Goal: Contribute content: Contribute content

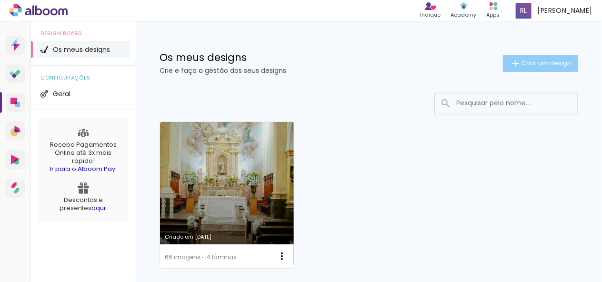
click at [510, 62] on iron-icon at bounding box center [515, 63] width 11 height 11
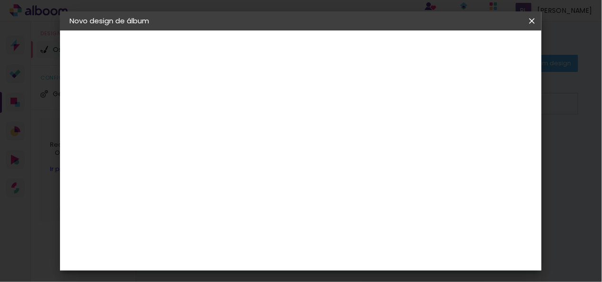
click at [225, 130] on input at bounding box center [225, 128] width 0 height 15
type input "[PERSON_NAME] - PRÉ WEDDING"
type paper-input "[PERSON_NAME] - PRÉ WEDDING"
click at [0, 0] on slot "Avançar" at bounding box center [0, 0] width 0 height 0
click at [0, 0] on slot "Tamanho Livre" at bounding box center [0, 0] width 0 height 0
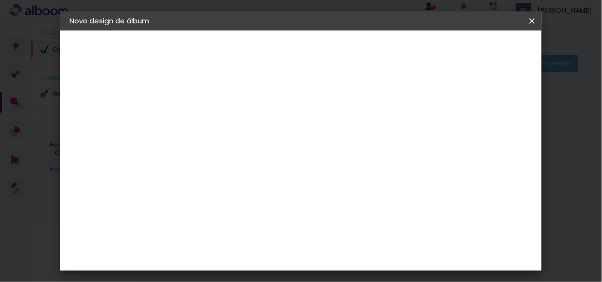
click at [244, 173] on paper-input-container at bounding box center [245, 181] width 94 height 21
type input "CR"
type paper-input "CR"
click at [248, 233] on div "Criativa Álbuns" at bounding box center [233, 239] width 29 height 15
click at [248, 239] on div "Criativa Álbuns" at bounding box center [233, 239] width 29 height 15
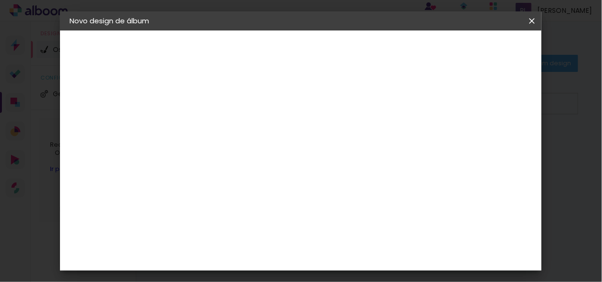
click at [243, 232] on div "Criativa Álbuns" at bounding box center [233, 239] width 29 height 15
click at [242, 232] on div "Criativa Álbuns" at bounding box center [233, 239] width 29 height 15
click at [256, 183] on input "CR" at bounding box center [228, 181] width 55 height 12
click at [245, 232] on div "Criativa Álbuns" at bounding box center [233, 239] width 29 height 15
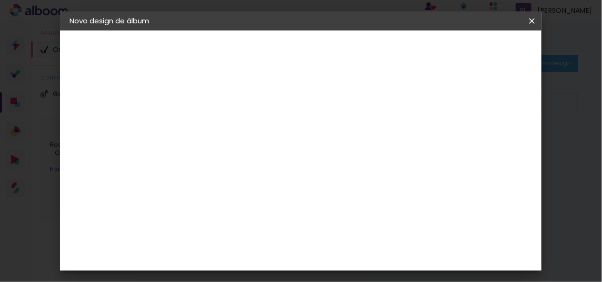
click at [0, 0] on slot "Tamanho Livre" at bounding box center [0, 0] width 0 height 0
click at [260, 229] on paper-item "Criativa Álbuns" at bounding box center [228, 240] width 61 height 25
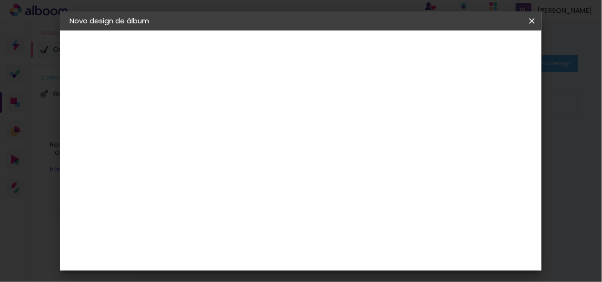
click at [0, 0] on slot "Avançar" at bounding box center [0, 0] width 0 height 0
click at [262, 159] on input "text" at bounding box center [243, 166] width 37 height 15
click at [0, 0] on slot "Fotolivro Premium" at bounding box center [0, 0] width 0 height 0
type input "Fotolivro Premium"
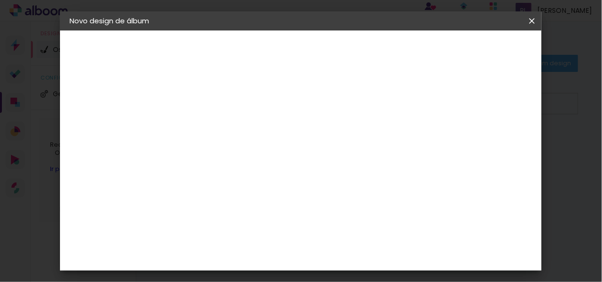
click at [325, 176] on span "20 × 30 cm" at bounding box center [307, 188] width 35 height 25
click at [381, 52] on paper-button "Avançar" at bounding box center [357, 50] width 47 height 16
click at [443, 95] on div "mm Mostrar margem" at bounding box center [340, 102] width 284 height 21
click at [413, 102] on div at bounding box center [409, 103] width 9 height 9
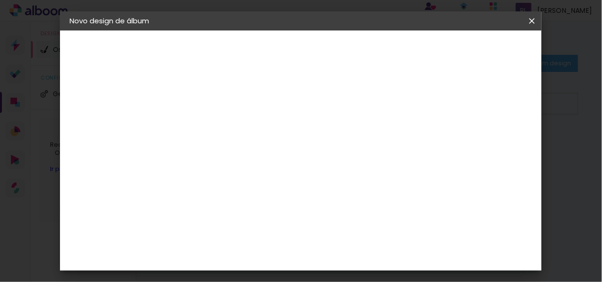
type paper-checkbox "on"
click at [473, 52] on span "Iniciar design" at bounding box center [450, 50] width 43 height 7
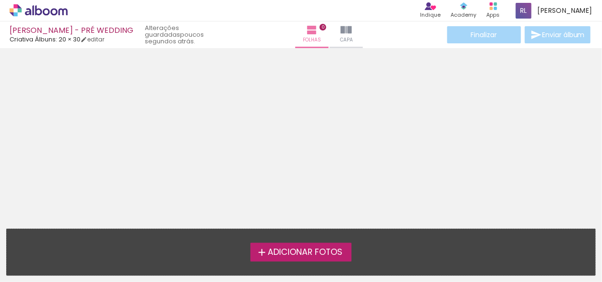
click at [307, 256] on span "Adicionar Fotos" at bounding box center [305, 252] width 75 height 9
click at [0, 0] on input "file" at bounding box center [0, 0] width 0 height 0
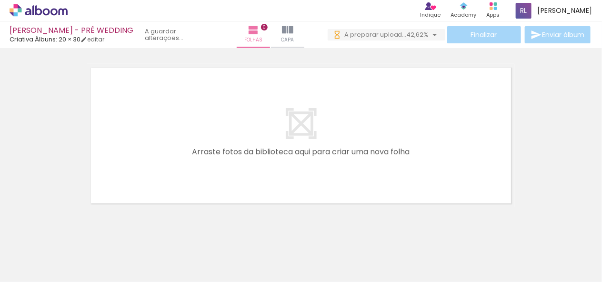
scroll to position [0, 2733]
click at [432, 34] on iron-icon at bounding box center [434, 34] width 11 height 11
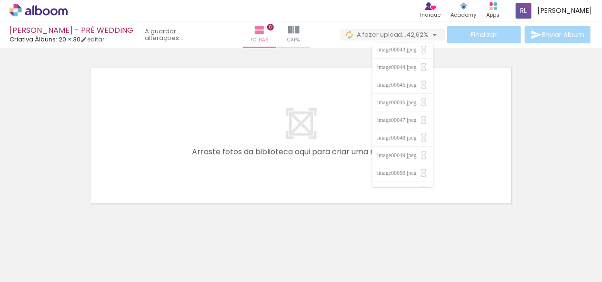
scroll to position [286, 0]
click at [337, 9] on div "› Editor de álbum Indique Indique e ganhe Conteúdo que inspira Academy Produtos…" at bounding box center [301, 10] width 602 height 21
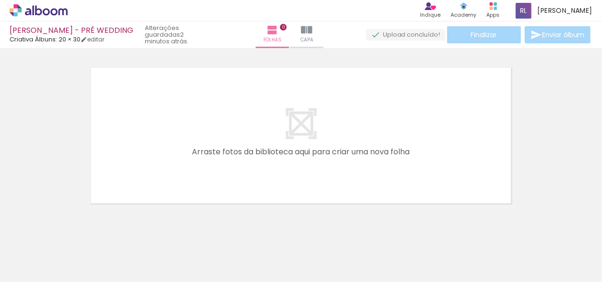
scroll to position [0, 0]
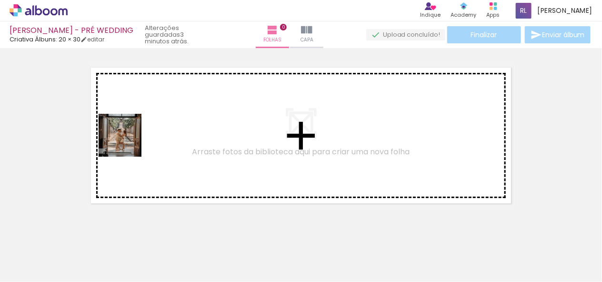
drag, startPoint x: 114, startPoint y: 250, endPoint x: 127, endPoint y: 142, distance: 108.4
click at [127, 142] on quentale-workspace at bounding box center [301, 141] width 602 height 282
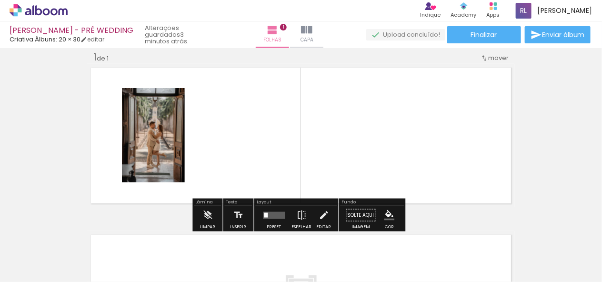
scroll to position [0, 272]
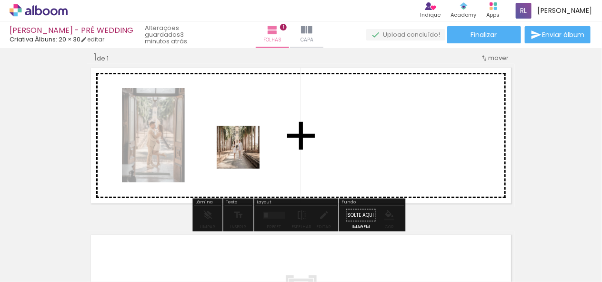
drag, startPoint x: 298, startPoint y: 255, endPoint x: 245, endPoint y: 154, distance: 113.3
click at [245, 154] on quentale-workspace at bounding box center [301, 141] width 602 height 282
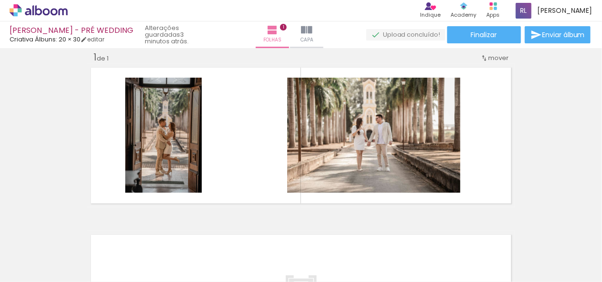
scroll to position [0, 625]
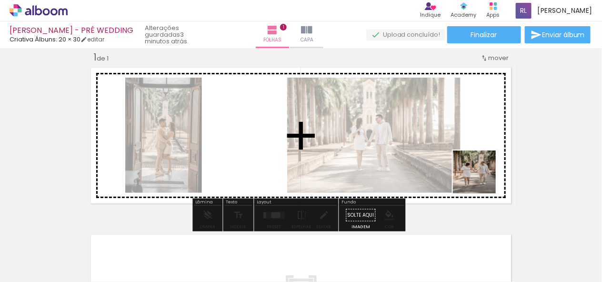
drag, startPoint x: 325, startPoint y: 260, endPoint x: 482, endPoint y: 179, distance: 176.2
click at [482, 179] on quentale-workspace at bounding box center [301, 141] width 602 height 282
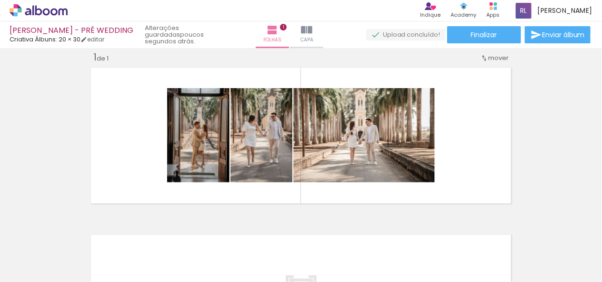
scroll to position [0, 2733]
click at [518, 253] on div at bounding box center [510, 249] width 47 height 47
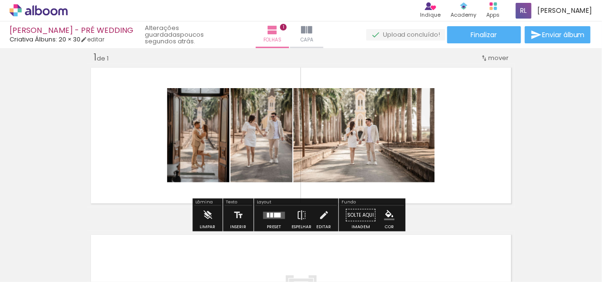
click at [496, 214] on div "Inserir folha 1 de 1" at bounding box center [301, 207] width 602 height 335
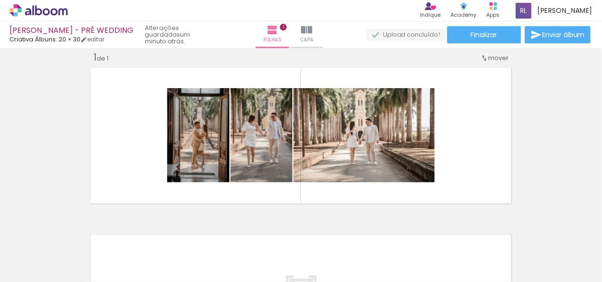
scroll to position [0, 714]
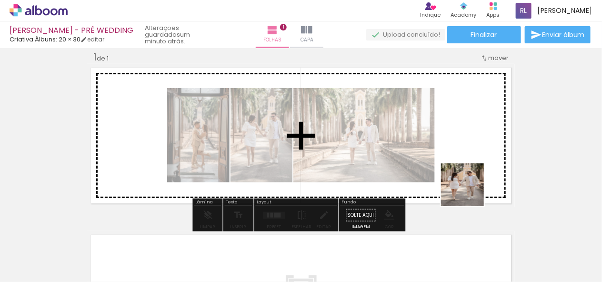
drag, startPoint x: 407, startPoint y: 265, endPoint x: 470, endPoint y: 192, distance: 96.3
click at [470, 192] on quentale-workspace at bounding box center [301, 141] width 602 height 282
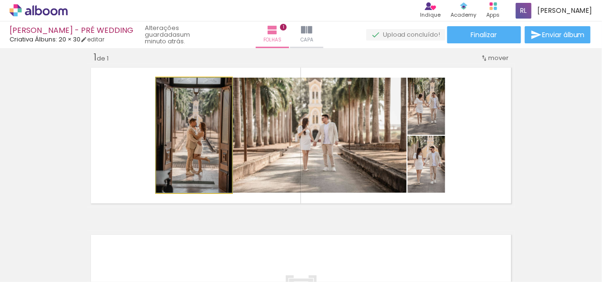
click at [222, 156] on quentale-photo at bounding box center [194, 135] width 76 height 115
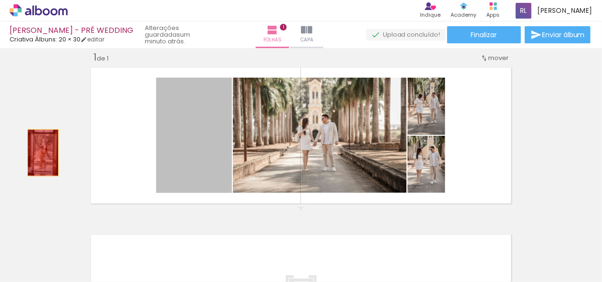
drag, startPoint x: 206, startPoint y: 134, endPoint x: 40, endPoint y: 152, distance: 167.3
click at [40, 152] on div "Inserir folha 1 de 1" at bounding box center [301, 207] width 602 height 335
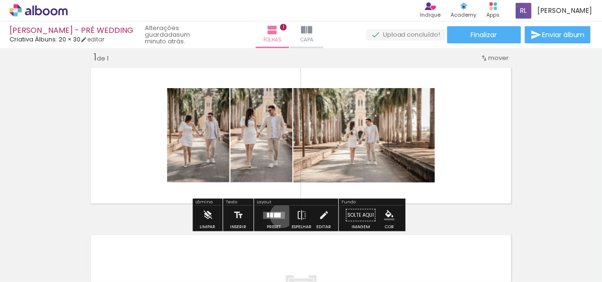
click at [280, 215] on quentale-layouter at bounding box center [274, 214] width 22 height 7
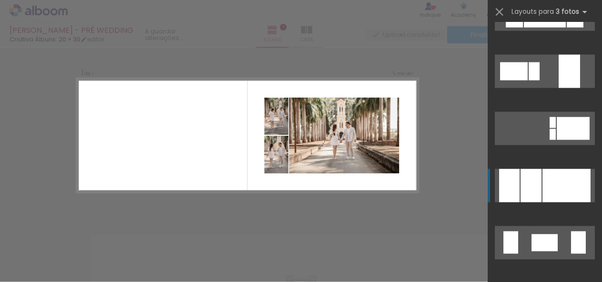
scroll to position [1810, 0]
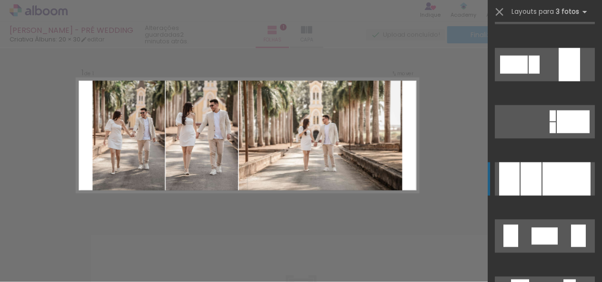
click at [543, 170] on div at bounding box center [567, 178] width 48 height 33
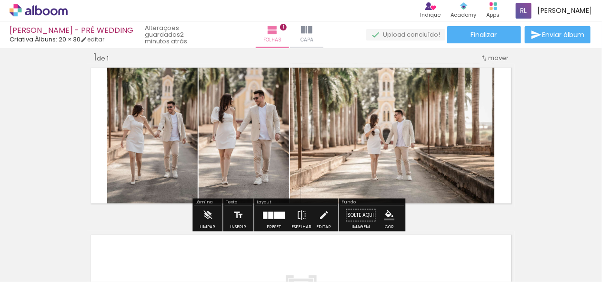
click at [69, 143] on div "Inserir folha 1 de 1" at bounding box center [301, 207] width 602 height 335
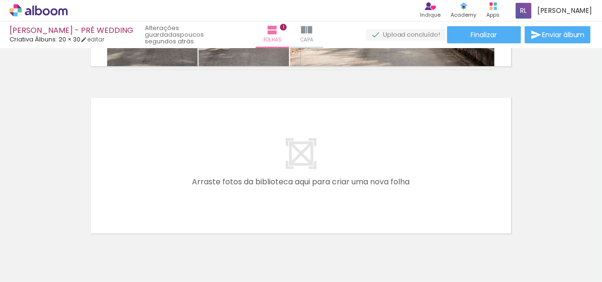
scroll to position [0, 858]
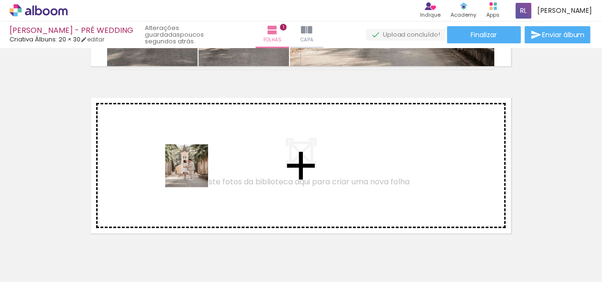
drag, startPoint x: 462, startPoint y: 254, endPoint x: 194, endPoint y: 173, distance: 280.1
click at [194, 173] on quentale-workspace at bounding box center [301, 141] width 602 height 282
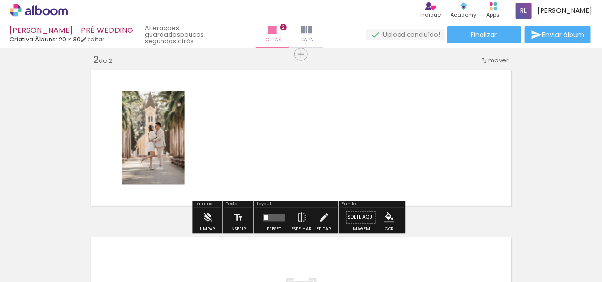
scroll to position [179, 0]
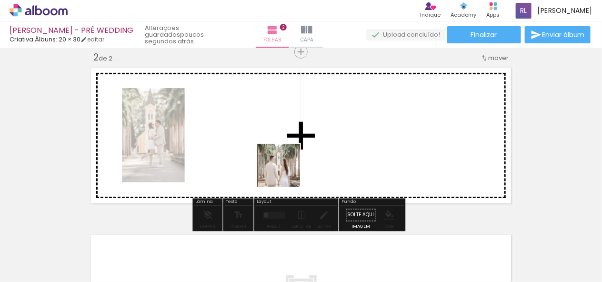
drag, startPoint x: 418, startPoint y: 264, endPoint x: 286, endPoint y: 172, distance: 160.9
click at [286, 172] on quentale-workspace at bounding box center [301, 141] width 602 height 282
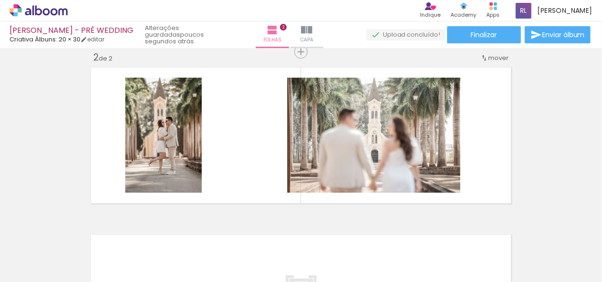
scroll to position [0, 1411]
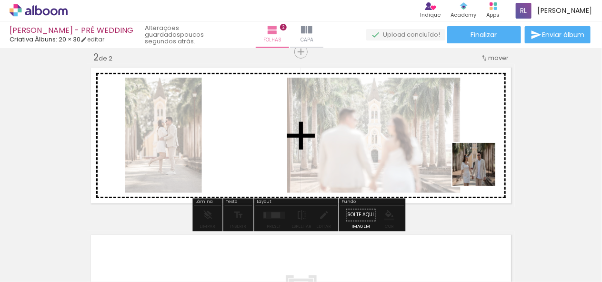
drag, startPoint x: 393, startPoint y: 256, endPoint x: 481, endPoint y: 171, distance: 122.3
click at [481, 171] on quentale-workspace at bounding box center [301, 141] width 602 height 282
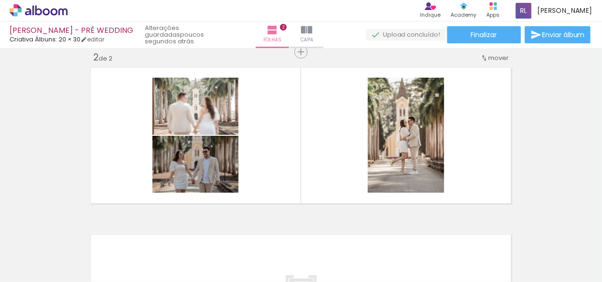
scroll to position [0, 1905]
drag, startPoint x: 384, startPoint y: 255, endPoint x: 382, endPoint y: 251, distance: 5.1
click at [382, 251] on div at bounding box center [377, 249] width 47 height 47
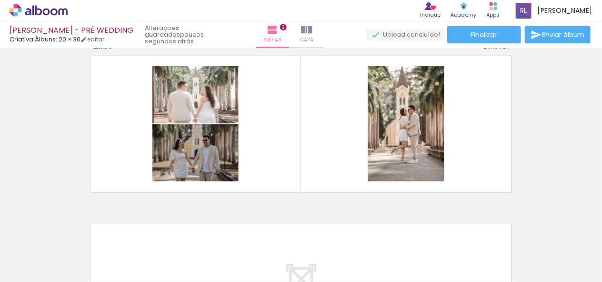
scroll to position [0, 1227]
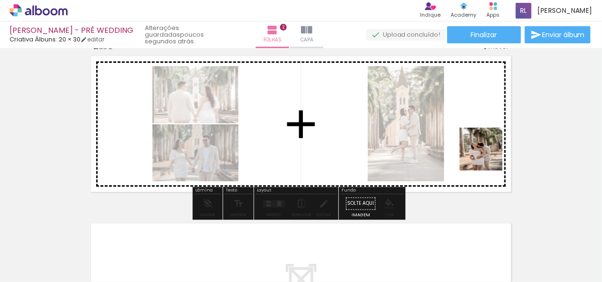
drag, startPoint x: 314, startPoint y: 262, endPoint x: 485, endPoint y: 149, distance: 205.4
click at [485, 149] on quentale-workspace at bounding box center [301, 141] width 602 height 282
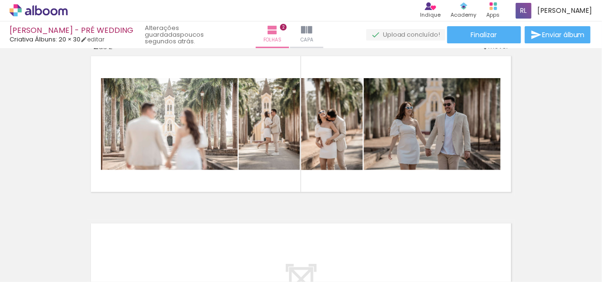
scroll to position [0, 1858]
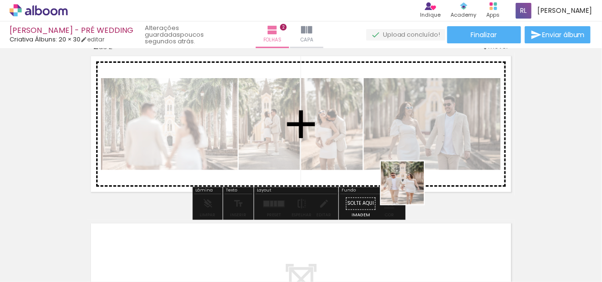
drag, startPoint x: 406, startPoint y: 265, endPoint x: 410, endPoint y: 192, distance: 73.0
click at [410, 188] on quentale-workspace at bounding box center [301, 141] width 602 height 282
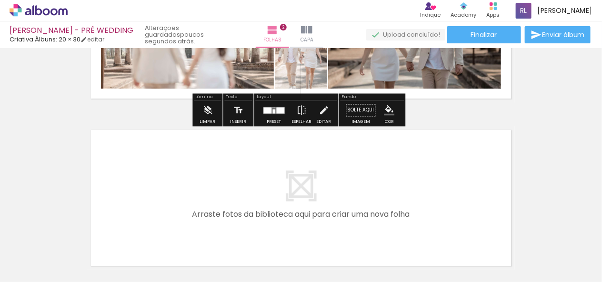
scroll to position [174, 0]
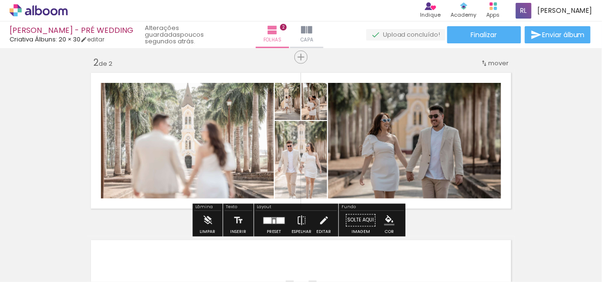
click at [269, 212] on div at bounding box center [275, 220] width 26 height 19
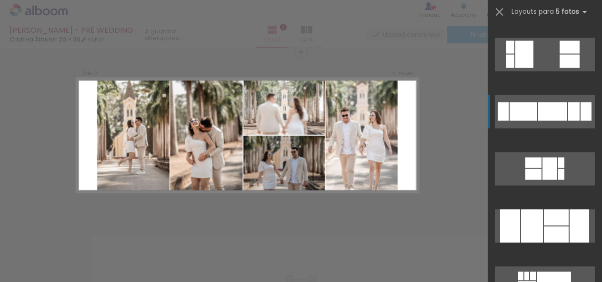
scroll to position [667, 0]
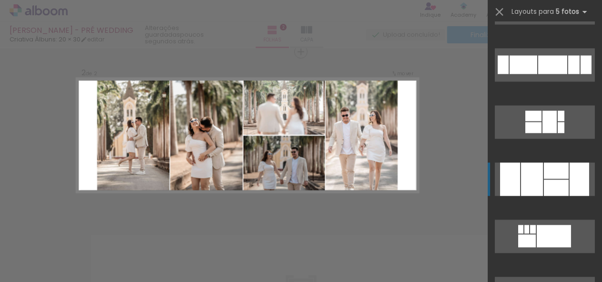
click at [564, 188] on div at bounding box center [556, 188] width 25 height 16
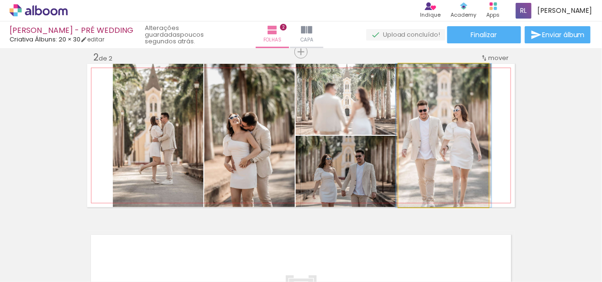
click at [446, 117] on quentale-photo at bounding box center [444, 135] width 90 height 143
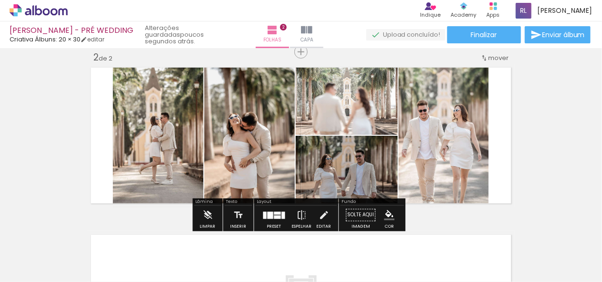
click at [446, 117] on quentale-photo at bounding box center [444, 135] width 90 height 143
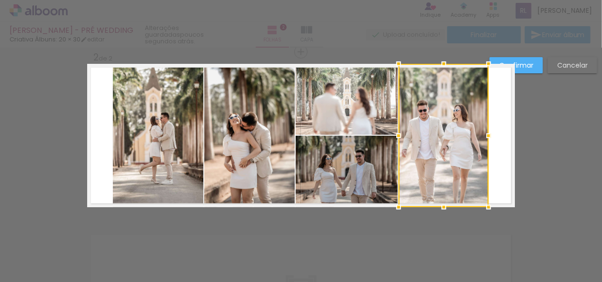
click at [526, 130] on div "Confirmar Cancelar" at bounding box center [301, 131] width 602 height 524
click at [539, 141] on div "Confirmar Cancelar" at bounding box center [301, 131] width 602 height 524
click at [0, 0] on slot "Confirmar" at bounding box center [0, 0] width 0 height 0
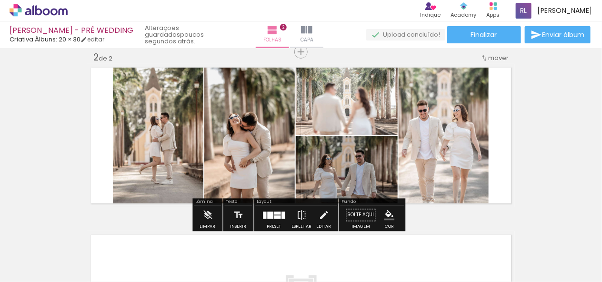
click at [450, 142] on quentale-photo at bounding box center [444, 135] width 90 height 143
click at [425, 128] on quentale-photo at bounding box center [444, 135] width 90 height 143
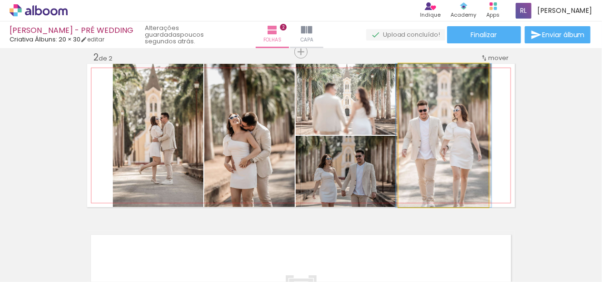
drag, startPoint x: 443, startPoint y: 148, endPoint x: 443, endPoint y: 113, distance: 34.8
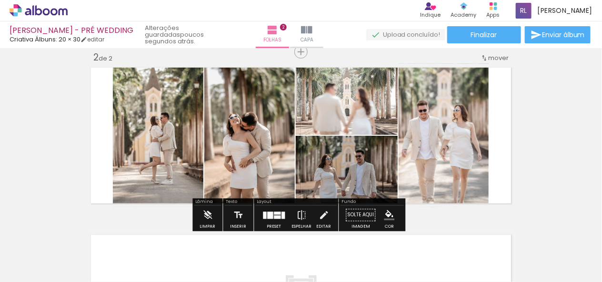
click at [342, 171] on quentale-photo at bounding box center [347, 171] width 102 height 71
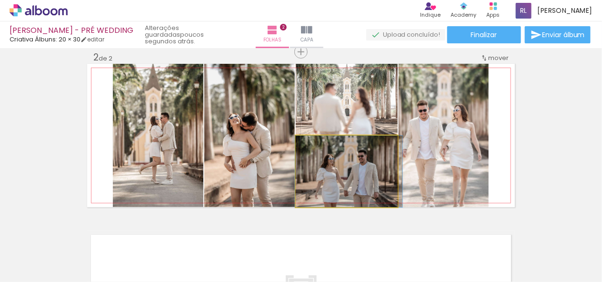
drag, startPoint x: 342, startPoint y: 171, endPoint x: 349, endPoint y: 168, distance: 7.5
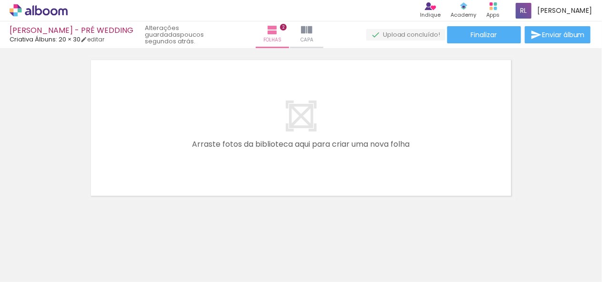
scroll to position [364, 0]
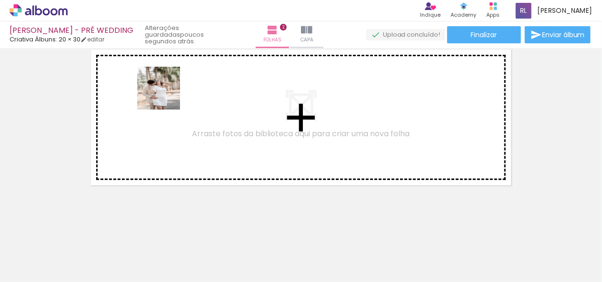
drag, startPoint x: 540, startPoint y: 254, endPoint x: 166, endPoint y: 95, distance: 406.6
click at [166, 95] on quentale-workspace at bounding box center [301, 141] width 602 height 282
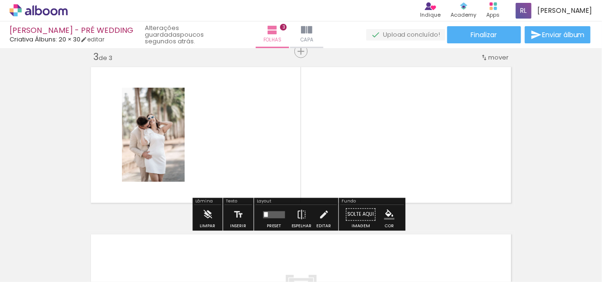
scroll to position [346, 0]
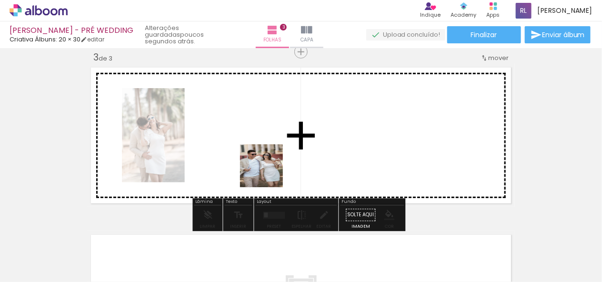
drag, startPoint x: 385, startPoint y: 255, endPoint x: 269, endPoint y: 173, distance: 142.5
click at [269, 173] on quentale-workspace at bounding box center [301, 141] width 602 height 282
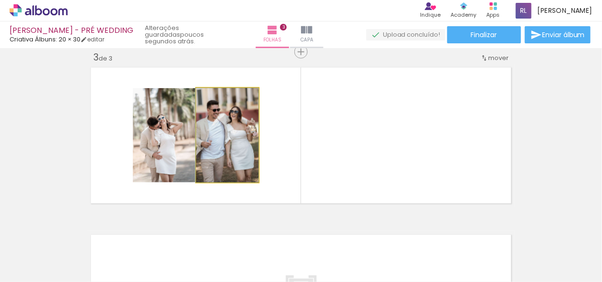
click at [238, 140] on quentale-photo at bounding box center [227, 135] width 62 height 94
click at [210, 129] on quentale-photo at bounding box center [227, 135] width 62 height 94
drag, startPoint x: 213, startPoint y: 130, endPoint x: 324, endPoint y: 204, distance: 133.2
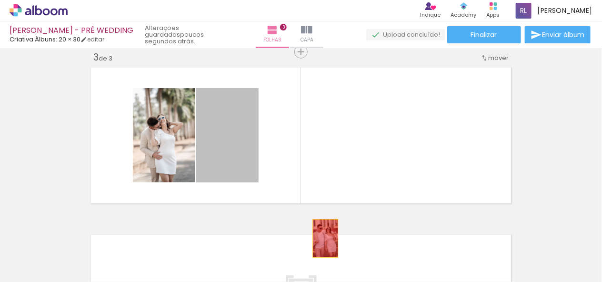
drag, startPoint x: 246, startPoint y: 111, endPoint x: 424, endPoint y: 296, distance: 257.7
click at [424, 282] on html "link( href="../../bower_components/polymer/polymer.html" rel="import" ) picture…" at bounding box center [301, 141] width 602 height 282
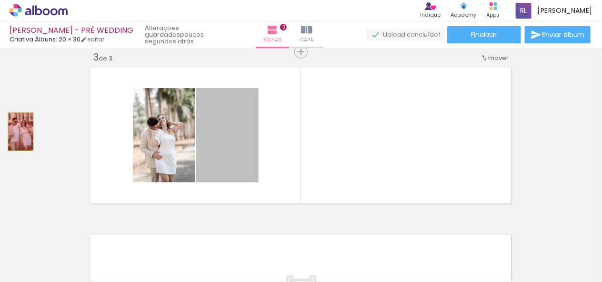
drag, startPoint x: 238, startPoint y: 154, endPoint x: 17, endPoint y: 131, distance: 222.2
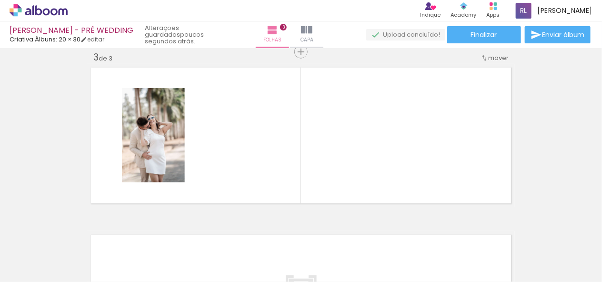
scroll to position [0, 2264]
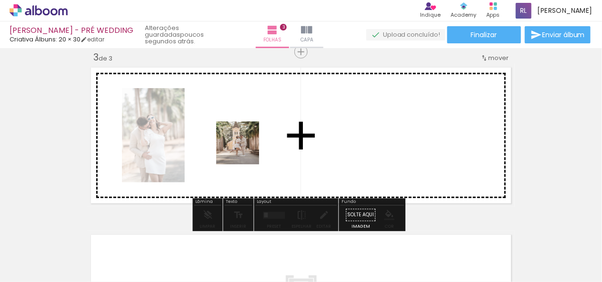
drag, startPoint x: 506, startPoint y: 252, endPoint x: 260, endPoint y: 160, distance: 262.6
click at [241, 148] on quentale-workspace at bounding box center [301, 141] width 602 height 282
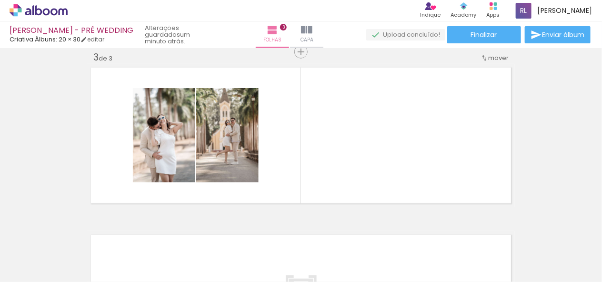
scroll to position [0, 0]
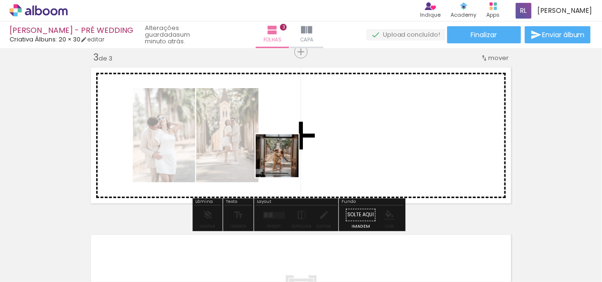
drag, startPoint x: 109, startPoint y: 256, endPoint x: 288, endPoint y: 161, distance: 203.1
click at [288, 161] on quentale-workspace at bounding box center [301, 141] width 602 height 282
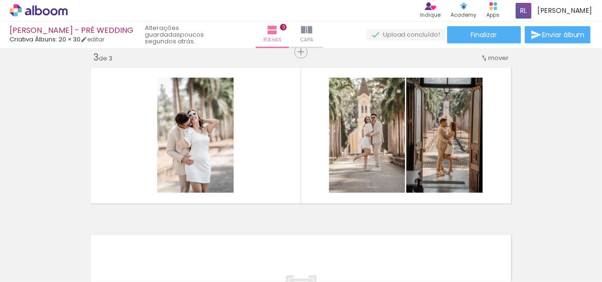
scroll to position [0, 1543]
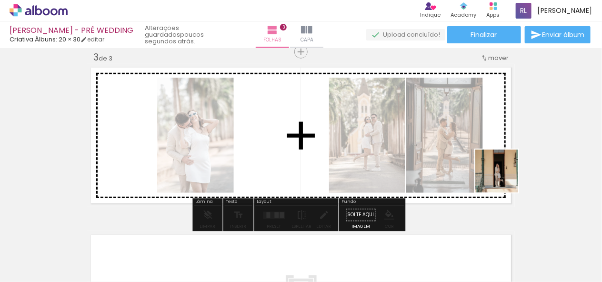
drag, startPoint x: 361, startPoint y: 256, endPoint x: 503, endPoint y: 176, distance: 162.3
click at [503, 176] on quentale-workspace at bounding box center [301, 141] width 602 height 282
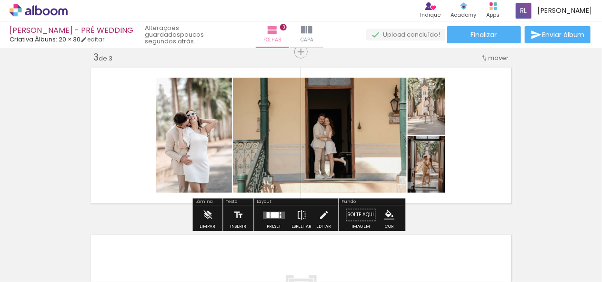
click at [271, 214] on div at bounding box center [275, 215] width 8 height 6
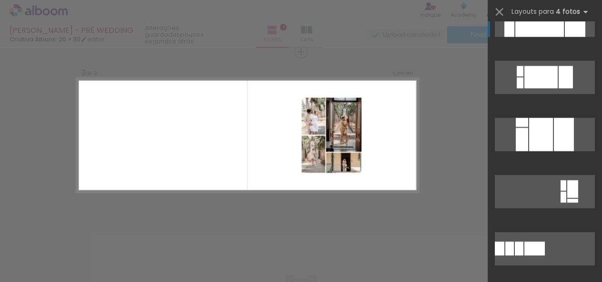
scroll to position [762, 0]
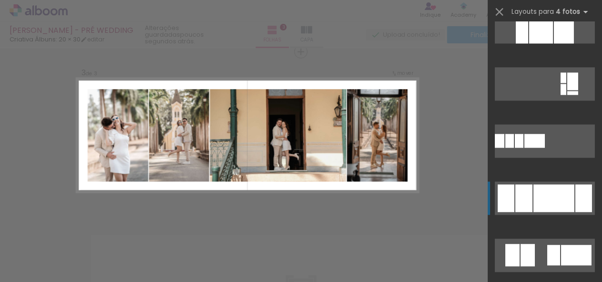
click at [557, 200] on div at bounding box center [553, 198] width 41 height 28
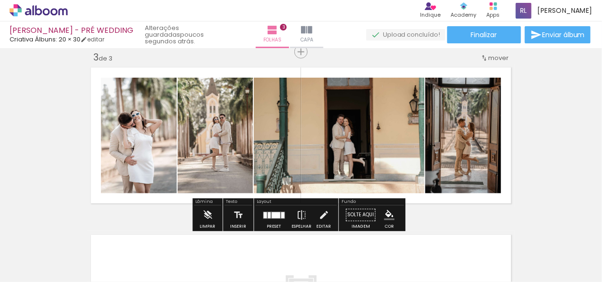
click at [548, 167] on div "Inserir folha 1 de 3 Inserir folha 2 de 3 Inserir folha 3 de 3" at bounding box center [301, 39] width 602 height 669
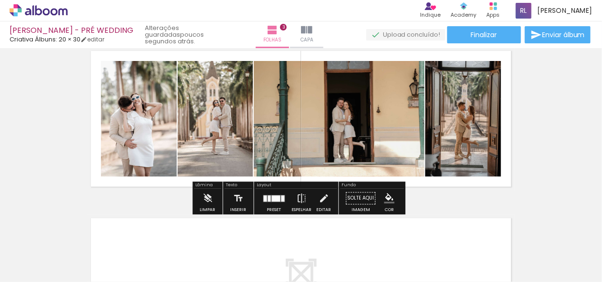
scroll to position [381, 0]
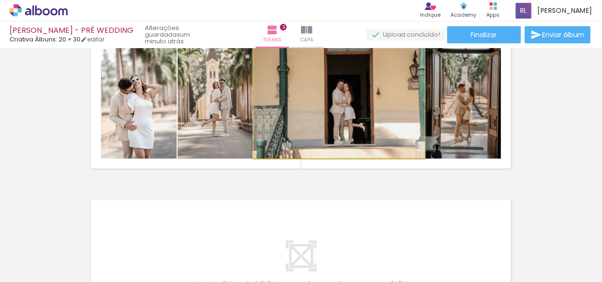
click at [361, 131] on quentale-photo at bounding box center [339, 101] width 171 height 116
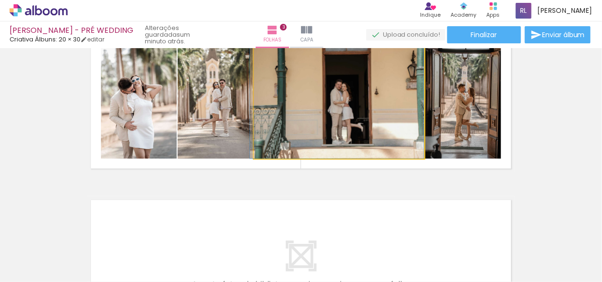
drag, startPoint x: 357, startPoint y: 129, endPoint x: 326, endPoint y: 121, distance: 32.5
drag, startPoint x: 342, startPoint y: 117, endPoint x: 326, endPoint y: 115, distance: 15.8
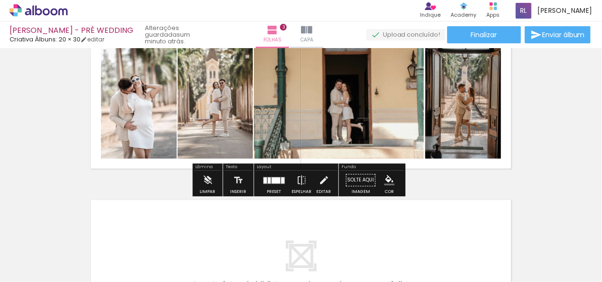
click at [524, 185] on div "Inserir folha 1 de 3 Inserir folha 2 de 3 Inserir folha 3 de 3" at bounding box center [301, 4] width 602 height 669
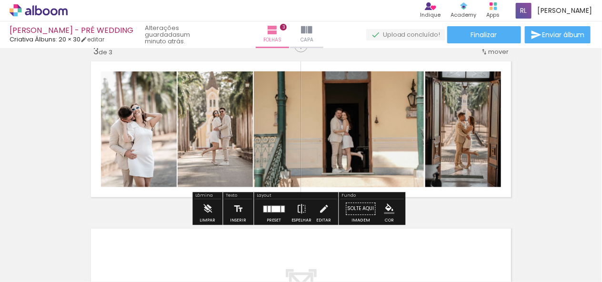
scroll to position [333, 0]
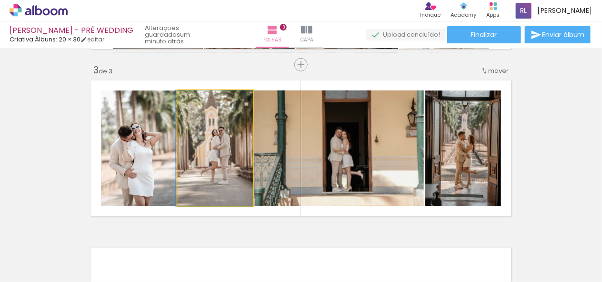
drag, startPoint x: 201, startPoint y: 152, endPoint x: 185, endPoint y: 150, distance: 16.9
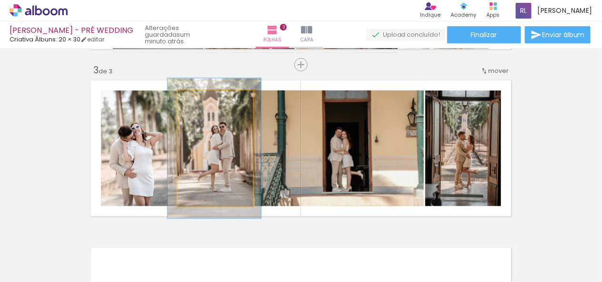
type paper-slider "121"
click at [207, 102] on div at bounding box center [207, 100] width 15 height 15
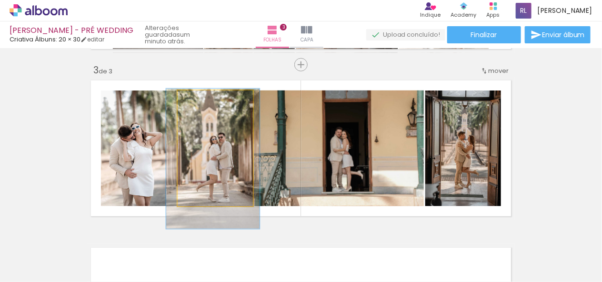
drag, startPoint x: 229, startPoint y: 164, endPoint x: 229, endPoint y: 172, distance: 8.1
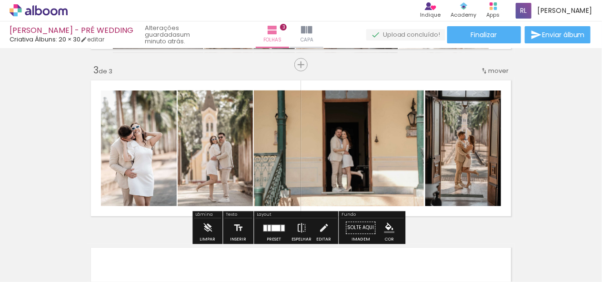
click at [559, 135] on div "Inserir folha 1 de 3 Inserir folha 2 de 3 Inserir folha 3 de 3" at bounding box center [301, 52] width 602 height 669
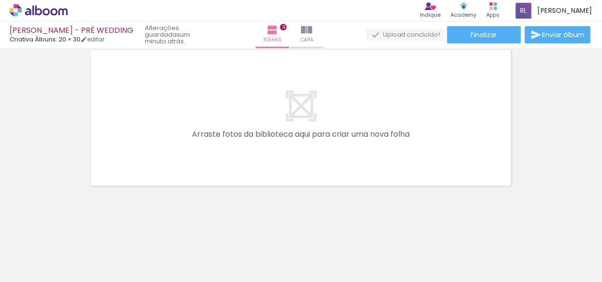
scroll to position [0, 0]
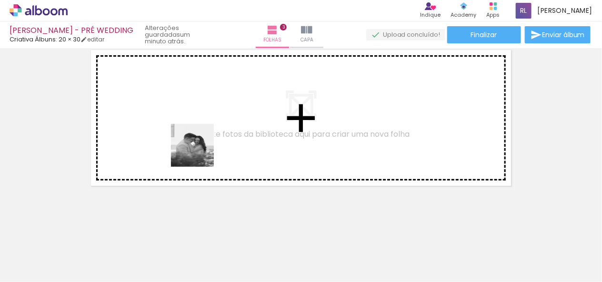
drag, startPoint x: 366, startPoint y: 264, endPoint x: 188, endPoint y: 126, distance: 226.1
click at [188, 126] on quentale-workspace at bounding box center [301, 141] width 602 height 282
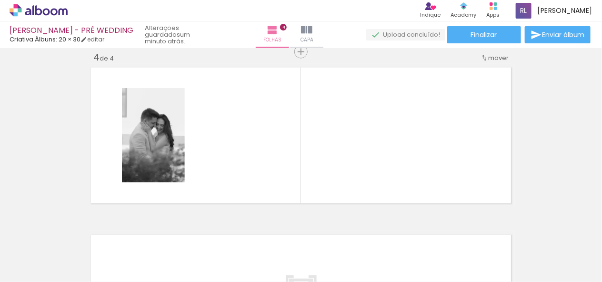
scroll to position [0, 380]
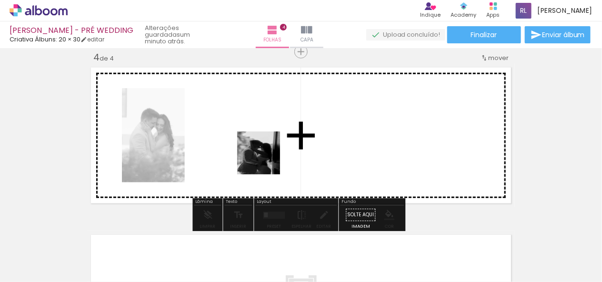
drag, startPoint x: 345, startPoint y: 257, endPoint x: 266, endPoint y: 160, distance: 125.2
click at [266, 160] on quentale-workspace at bounding box center [301, 141] width 602 height 282
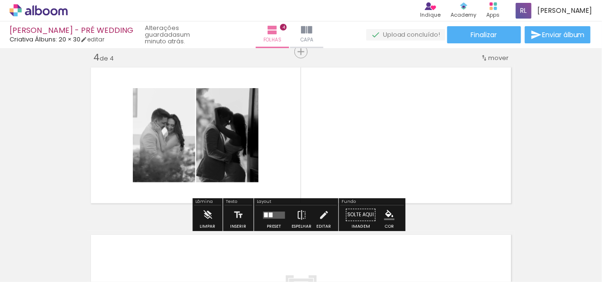
scroll to position [0, 521]
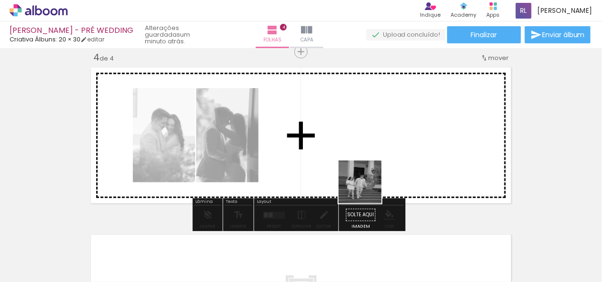
drag, startPoint x: 373, startPoint y: 249, endPoint x: 365, endPoint y: 174, distance: 75.2
click at [365, 174] on quentale-workspace at bounding box center [301, 141] width 602 height 282
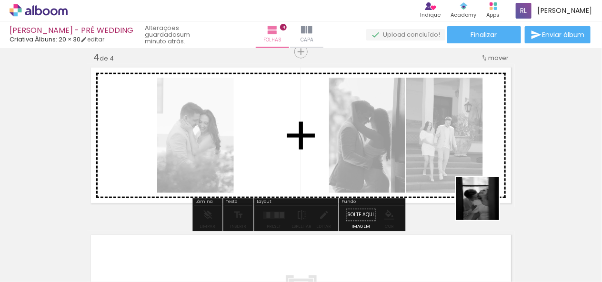
drag, startPoint x: 482, startPoint y: 262, endPoint x: 485, endPoint y: 206, distance: 56.8
click at [485, 206] on quentale-workspace at bounding box center [301, 141] width 602 height 282
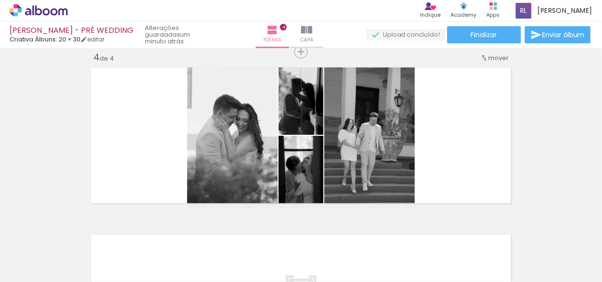
scroll to position [0, 1533]
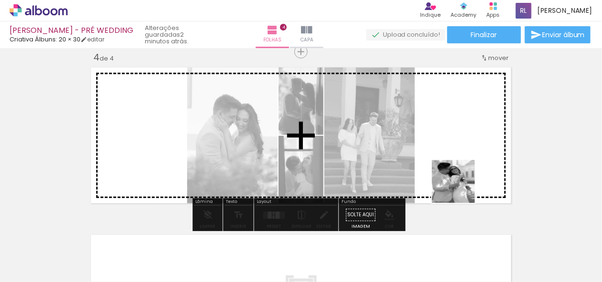
drag, startPoint x: 326, startPoint y: 254, endPoint x: 461, endPoint y: 189, distance: 149.3
click at [461, 189] on quentale-workspace at bounding box center [301, 141] width 602 height 282
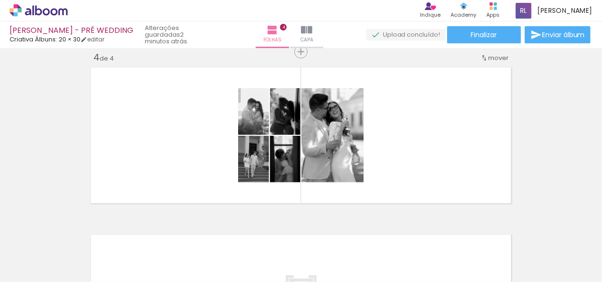
scroll to position [0, 2058]
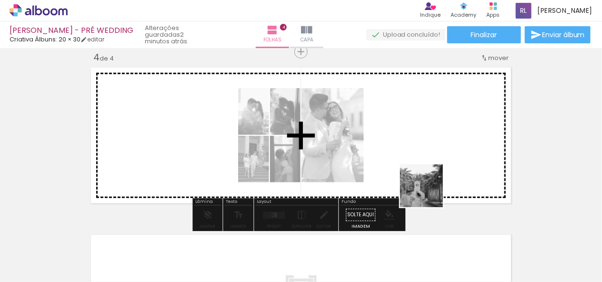
drag, startPoint x: 437, startPoint y: 242, endPoint x: 429, endPoint y: 193, distance: 50.3
click at [429, 193] on quentale-workspace at bounding box center [301, 141] width 602 height 282
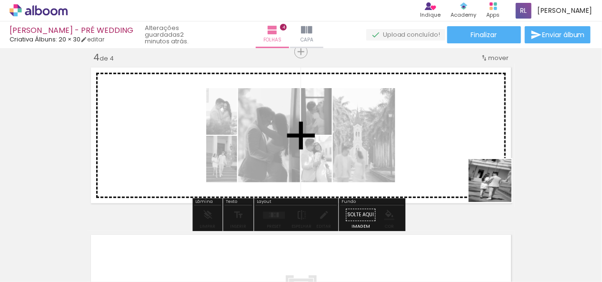
drag, startPoint x: 545, startPoint y: 251, endPoint x: 497, endPoint y: 188, distance: 79.2
click at [497, 188] on quentale-workspace at bounding box center [301, 141] width 602 height 282
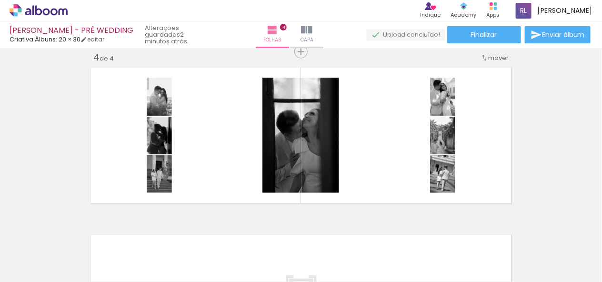
scroll to position [0, 2733]
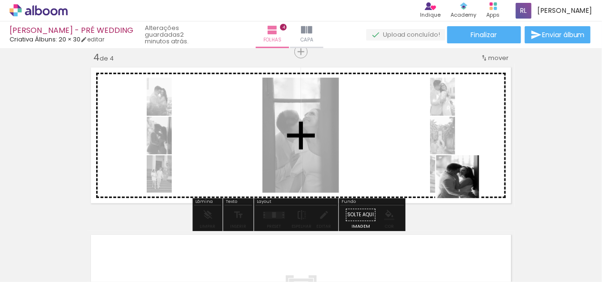
drag, startPoint x: 469, startPoint y: 257, endPoint x: 465, endPoint y: 184, distance: 73.0
click at [465, 184] on quentale-workspace at bounding box center [301, 141] width 602 height 282
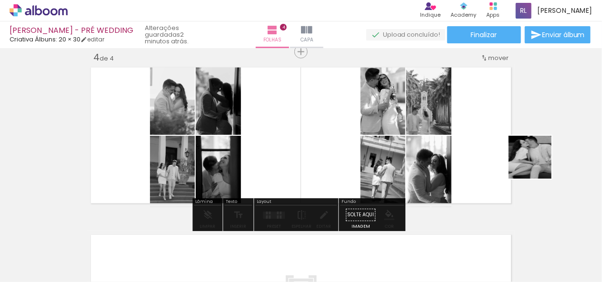
drag, startPoint x: 579, startPoint y: 255, endPoint x: 519, endPoint y: 152, distance: 119.1
click at [521, 152] on quentale-workspace at bounding box center [301, 141] width 602 height 282
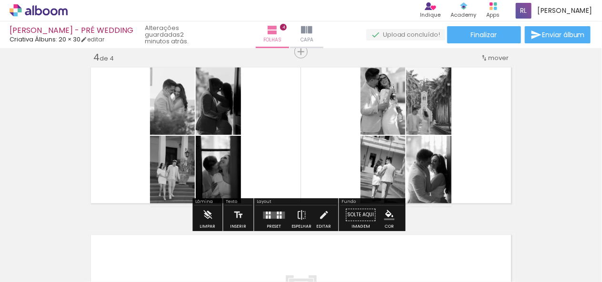
drag, startPoint x: 496, startPoint y: 139, endPoint x: 500, endPoint y: 157, distance: 18.0
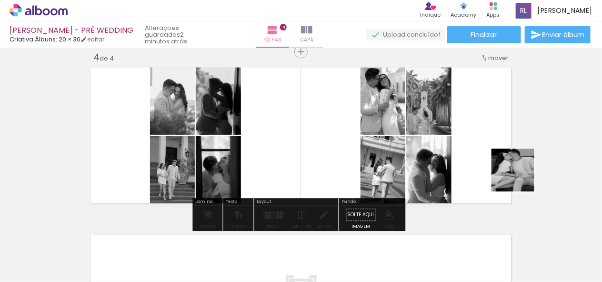
drag, startPoint x: 571, startPoint y: 260, endPoint x: 520, endPoint y: 177, distance: 96.6
click at [520, 177] on quentale-workspace at bounding box center [301, 141] width 602 height 282
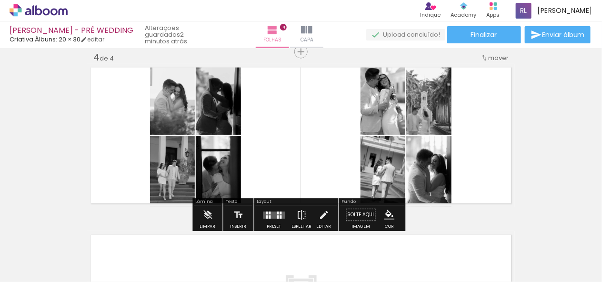
drag, startPoint x: 513, startPoint y: 175, endPoint x: 501, endPoint y: 173, distance: 12.5
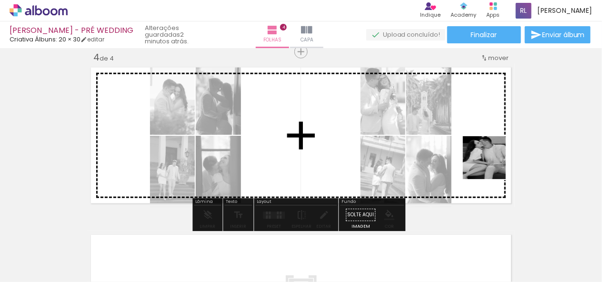
drag, startPoint x: 572, startPoint y: 266, endPoint x: 483, endPoint y: 161, distance: 137.6
click at [488, 158] on quentale-workspace at bounding box center [301, 141] width 602 height 282
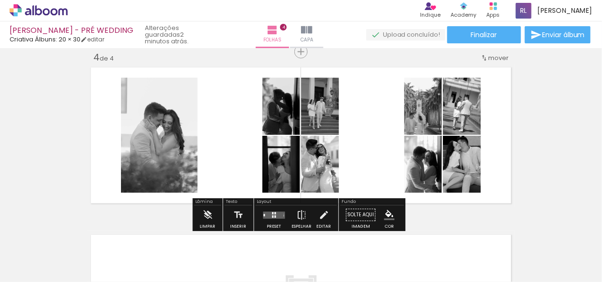
click at [268, 210] on div at bounding box center [275, 215] width 26 height 19
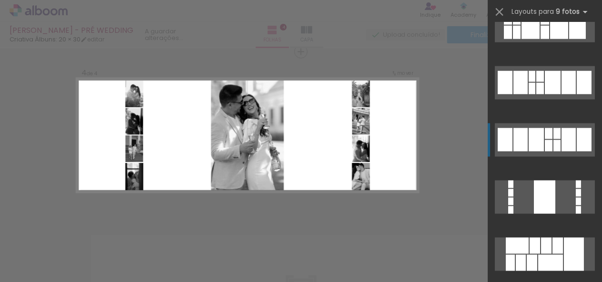
scroll to position [476, 0]
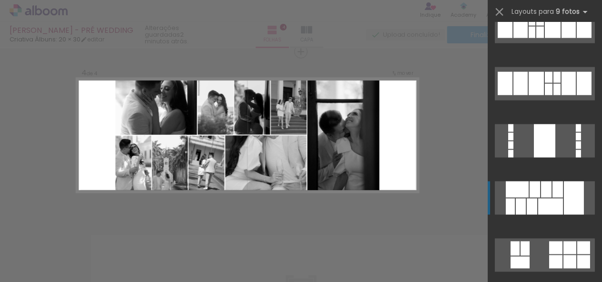
click at [546, 194] on div at bounding box center [546, 189] width 10 height 16
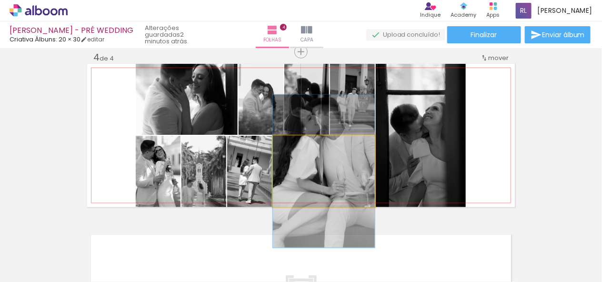
click at [338, 181] on quentale-photo at bounding box center [324, 171] width 102 height 71
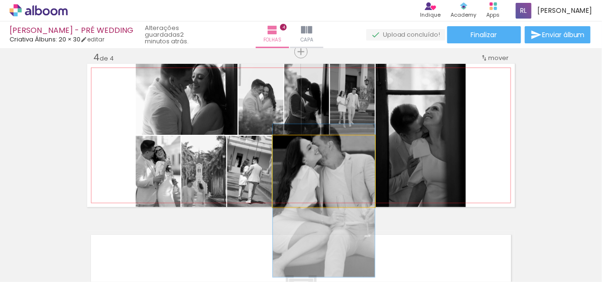
drag, startPoint x: 332, startPoint y: 174, endPoint x: 332, endPoint y: 204, distance: 29.5
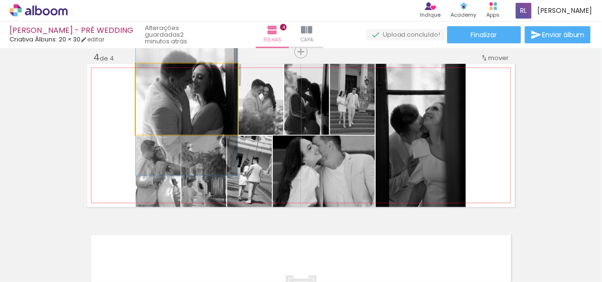
click at [210, 96] on quentale-photo at bounding box center [187, 99] width 102 height 71
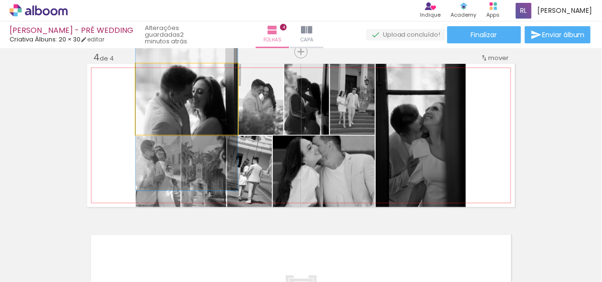
drag, startPoint x: 205, startPoint y: 100, endPoint x: 204, endPoint y: 115, distance: 14.8
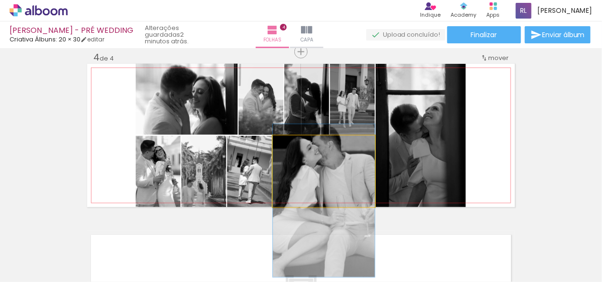
click at [340, 170] on quentale-photo at bounding box center [324, 171] width 102 height 71
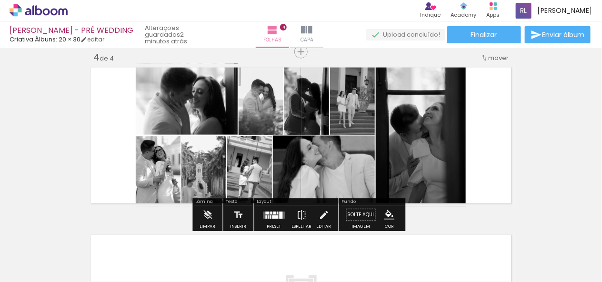
scroll to position [0, 2733]
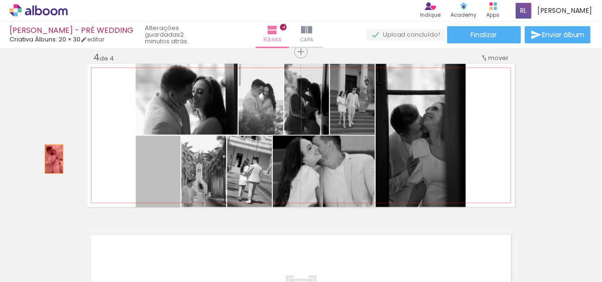
drag, startPoint x: 159, startPoint y: 185, endPoint x: 103, endPoint y: 168, distance: 58.9
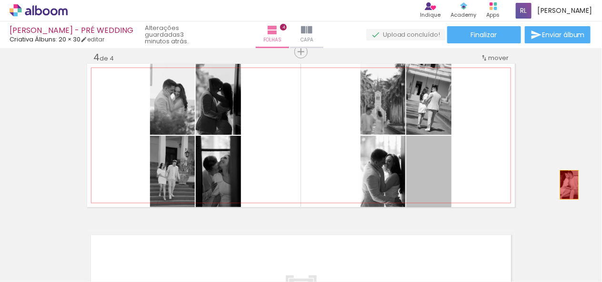
drag, startPoint x: 425, startPoint y: 179, endPoint x: 566, endPoint y: 185, distance: 140.6
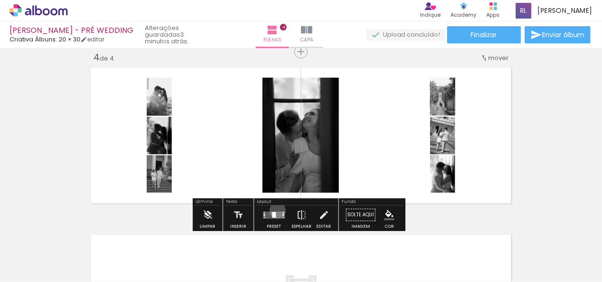
click at [275, 210] on div at bounding box center [275, 215] width 26 height 19
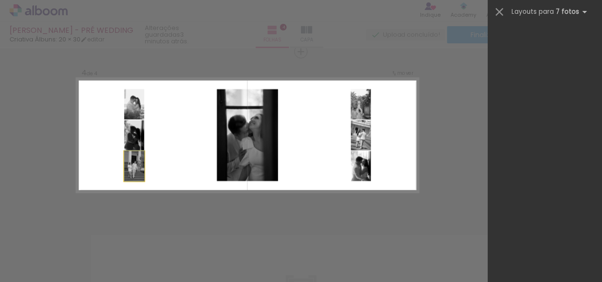
scroll to position [0, 0]
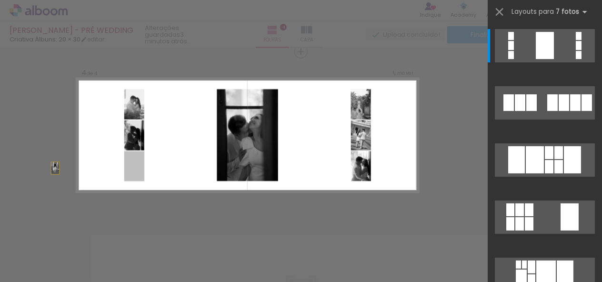
drag, startPoint x: 137, startPoint y: 166, endPoint x: 32, endPoint y: 169, distance: 105.3
drag, startPoint x: 105, startPoint y: 176, endPoint x: 22, endPoint y: 143, distance: 89.4
drag, startPoint x: 140, startPoint y: 169, endPoint x: 0, endPoint y: 124, distance: 147.2
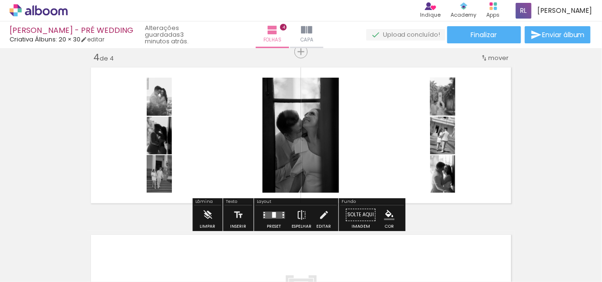
click at [138, 171] on quentale-layouter at bounding box center [301, 135] width 428 height 143
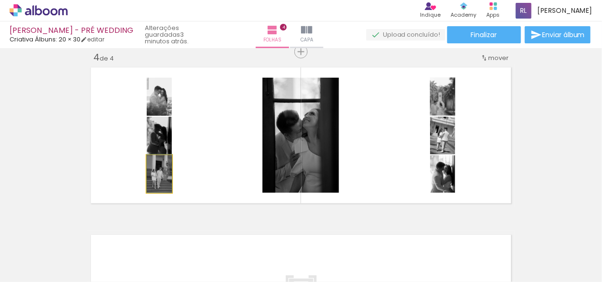
drag, startPoint x: 151, startPoint y: 171, endPoint x: 127, endPoint y: 170, distance: 23.8
type paper-slider "100"
click at [127, 170] on quentale-layouter at bounding box center [301, 135] width 428 height 143
drag, startPoint x: 155, startPoint y: 170, endPoint x: 75, endPoint y: 157, distance: 81.1
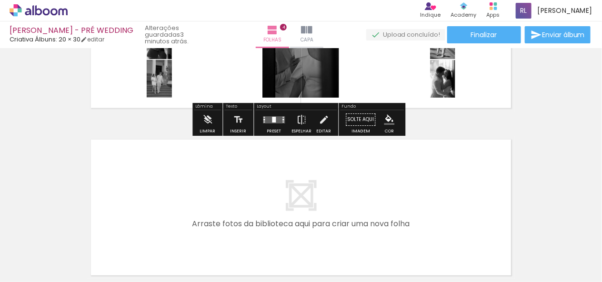
scroll to position [513, 0]
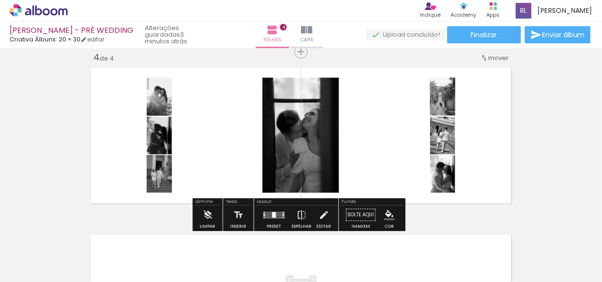
click at [201, 175] on quentale-layouter at bounding box center [301, 135] width 428 height 143
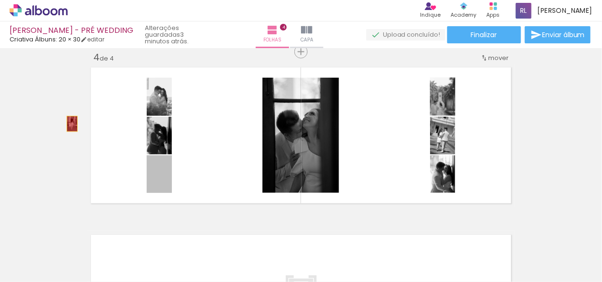
drag, startPoint x: 166, startPoint y: 167, endPoint x: 69, endPoint y: 124, distance: 106.4
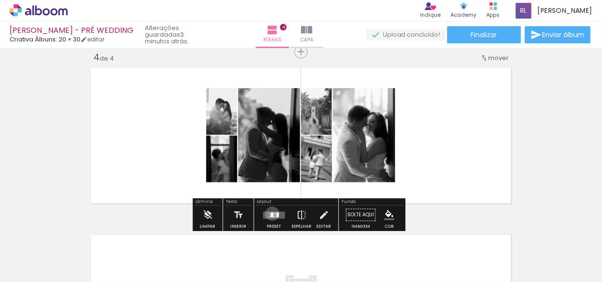
click at [271, 213] on div at bounding box center [272, 214] width 3 height 5
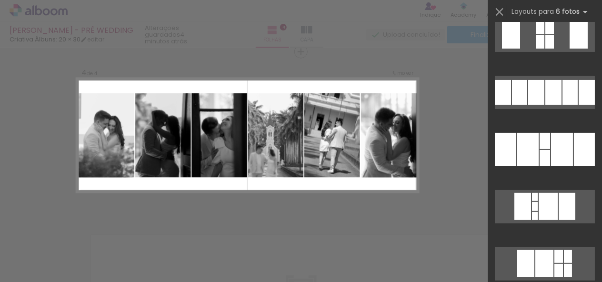
scroll to position [191, 0]
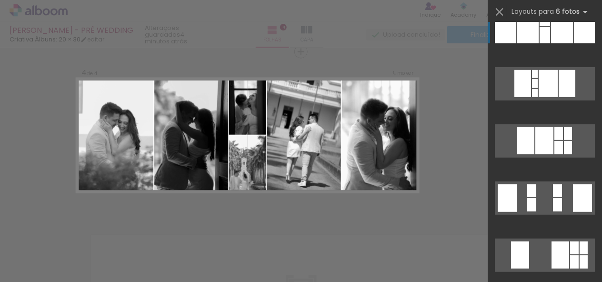
click at [557, 40] on div at bounding box center [562, 26] width 22 height 33
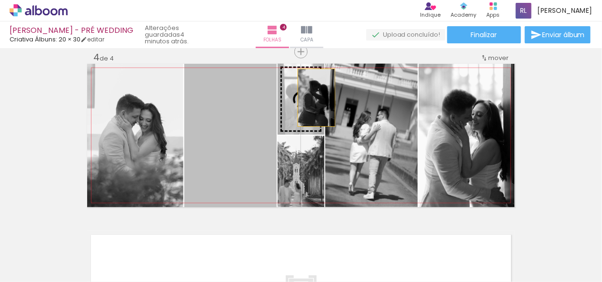
drag, startPoint x: 232, startPoint y: 151, endPoint x: 313, endPoint y: 98, distance: 97.2
click at [0, 0] on slot at bounding box center [0, 0] width 0 height 0
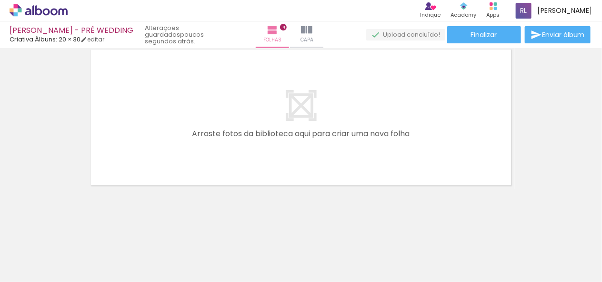
scroll to position [0, 0]
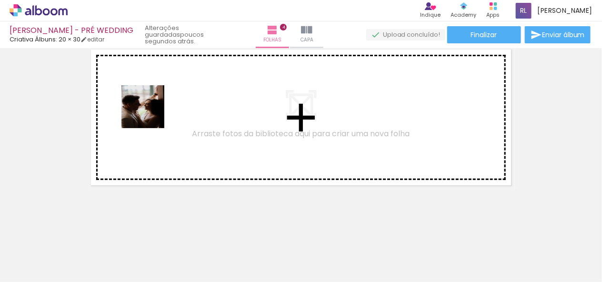
drag, startPoint x: 222, startPoint y: 262, endPoint x: 150, endPoint y: 114, distance: 164.7
click at [150, 114] on quentale-workspace at bounding box center [301, 141] width 602 height 282
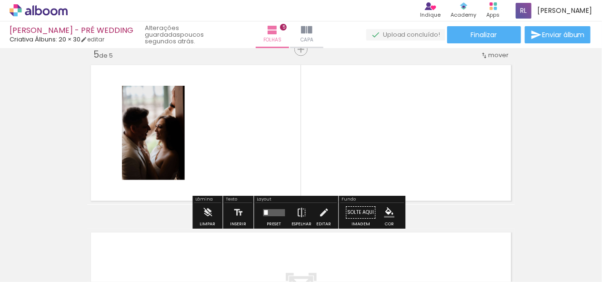
scroll to position [681, 0]
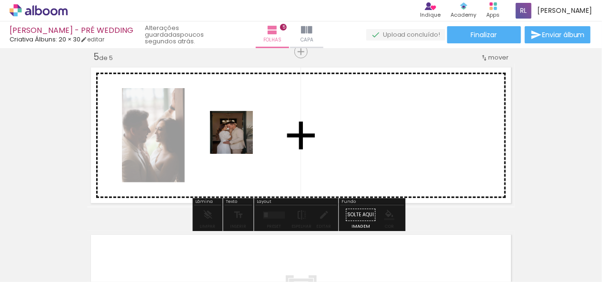
drag, startPoint x: 529, startPoint y: 263, endPoint x: 239, endPoint y: 140, distance: 315.7
click at [239, 140] on quentale-workspace at bounding box center [301, 141] width 602 height 282
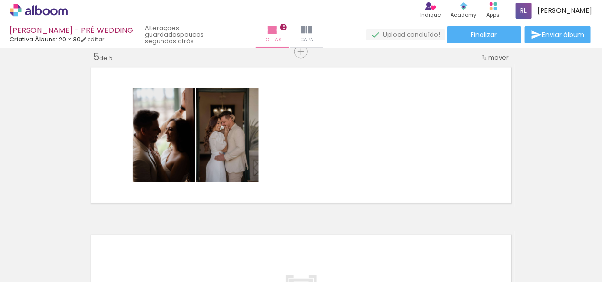
scroll to position [0, 724]
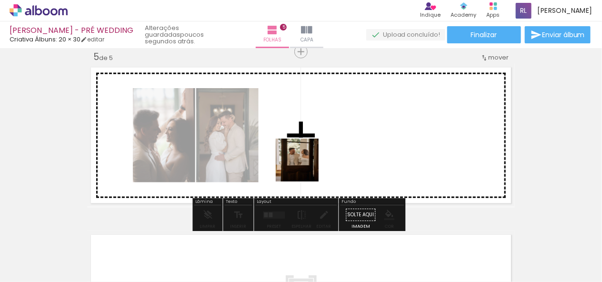
drag, startPoint x: 329, startPoint y: 247, endPoint x: 304, endPoint y: 167, distance: 83.2
click at [304, 167] on quentale-workspace at bounding box center [301, 141] width 602 height 282
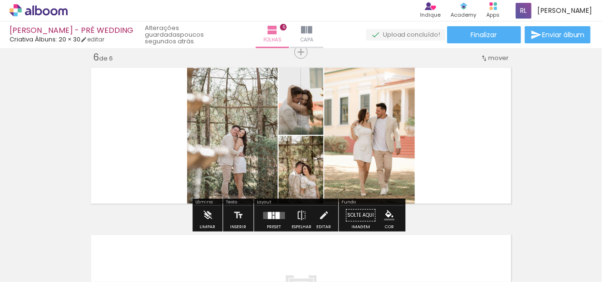
scroll to position [0, 2733]
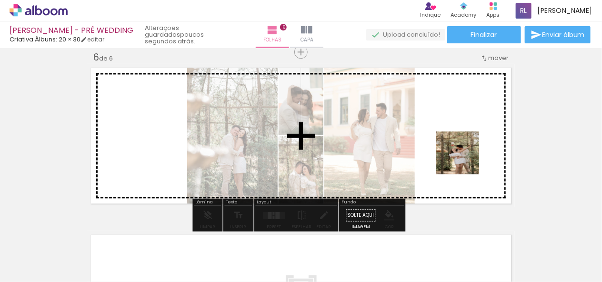
drag, startPoint x: 417, startPoint y: 252, endPoint x: 465, endPoint y: 160, distance: 103.3
click at [465, 160] on quentale-workspace at bounding box center [301, 141] width 602 height 282
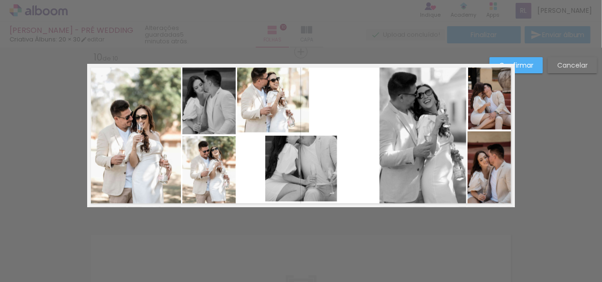
scroll to position [0, 2626]
click at [314, 161] on quentale-photo at bounding box center [301, 169] width 72 height 66
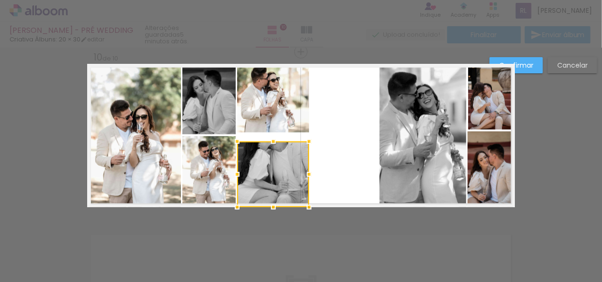
drag, startPoint x: 305, startPoint y: 161, endPoint x: 279, endPoint y: 174, distance: 28.8
click at [279, 174] on div at bounding box center [273, 174] width 72 height 66
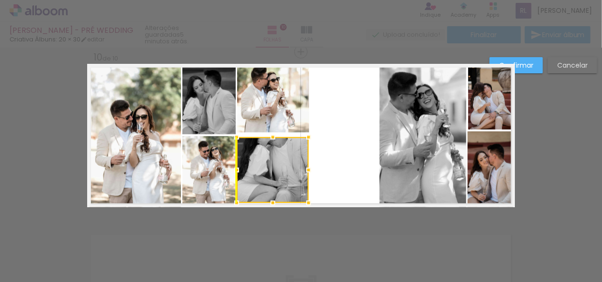
click at [274, 163] on div at bounding box center [273, 170] width 72 height 66
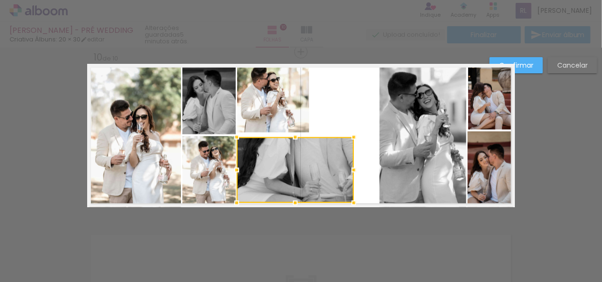
drag, startPoint x: 304, startPoint y: 171, endPoint x: 350, endPoint y: 172, distance: 45.3
click at [350, 172] on div at bounding box center [353, 170] width 19 height 19
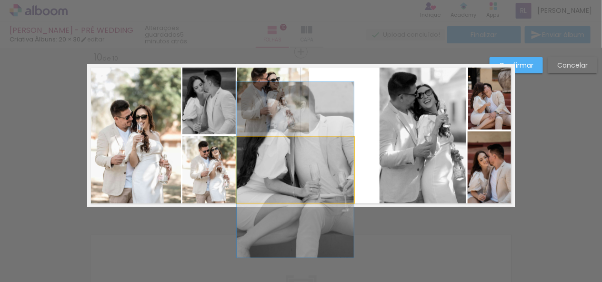
click at [301, 152] on quentale-photo at bounding box center [295, 170] width 117 height 66
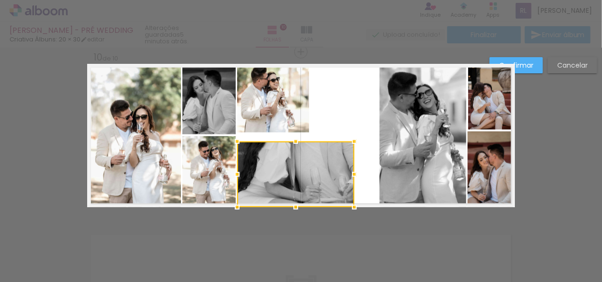
drag, startPoint x: 301, startPoint y: 154, endPoint x: 304, endPoint y: 180, distance: 25.9
click at [302, 184] on div at bounding box center [295, 174] width 117 height 66
click at [307, 176] on div at bounding box center [295, 174] width 117 height 66
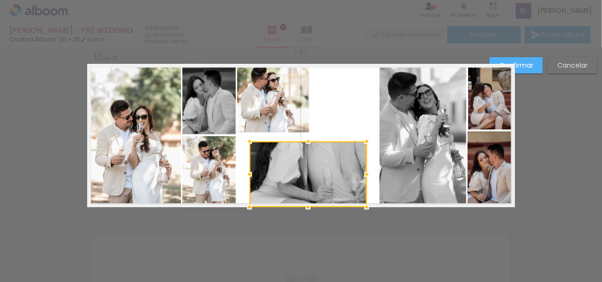
drag, startPoint x: 316, startPoint y: 171, endPoint x: 329, endPoint y: 173, distance: 13.1
click at [329, 173] on div at bounding box center [308, 174] width 117 height 66
click at [340, 114] on quentale-layouter at bounding box center [301, 135] width 428 height 143
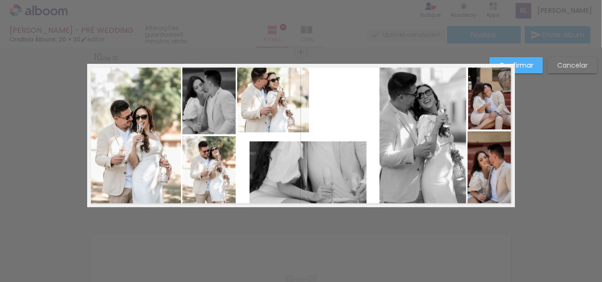
click at [315, 167] on quentale-photo at bounding box center [308, 174] width 117 height 66
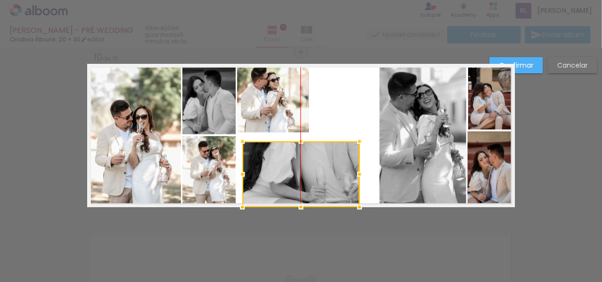
drag, startPoint x: 315, startPoint y: 169, endPoint x: 309, endPoint y: 170, distance: 6.3
click at [309, 170] on div at bounding box center [300, 174] width 117 height 66
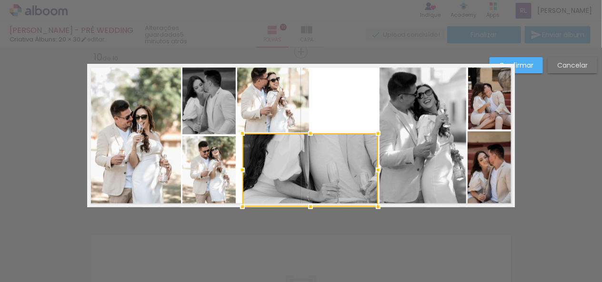
drag, startPoint x: 355, startPoint y: 144, endPoint x: 372, endPoint y: 135, distance: 19.4
click at [372, 135] on div at bounding box center [378, 133] width 19 height 19
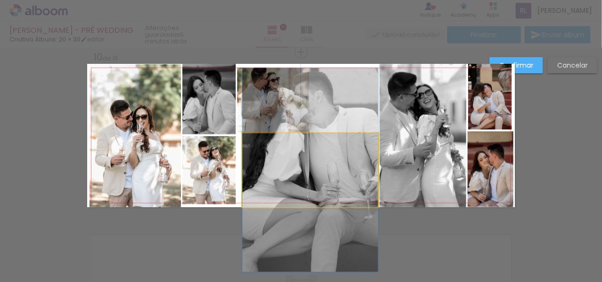
click at [254, 158] on quentale-photo at bounding box center [310, 169] width 136 height 73
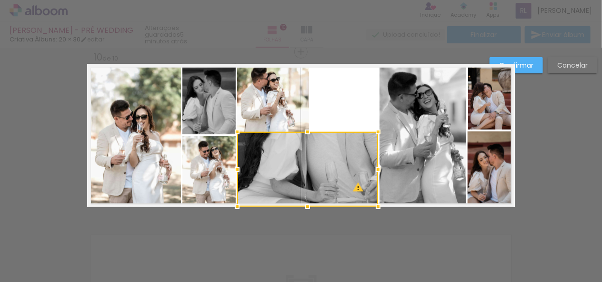
drag, startPoint x: 239, startPoint y: 131, endPoint x: 233, endPoint y: 130, distance: 5.3
click at [233, 130] on div at bounding box center [237, 131] width 19 height 19
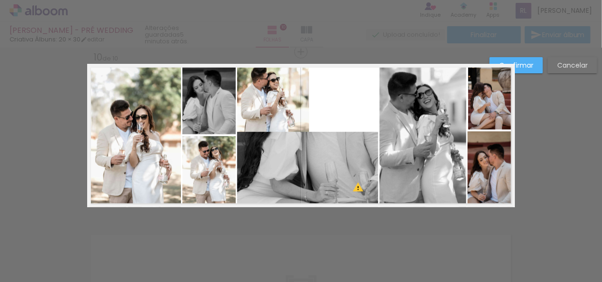
click at [310, 114] on quentale-layouter at bounding box center [301, 135] width 428 height 143
click at [281, 114] on quentale-photo at bounding box center [273, 100] width 72 height 65
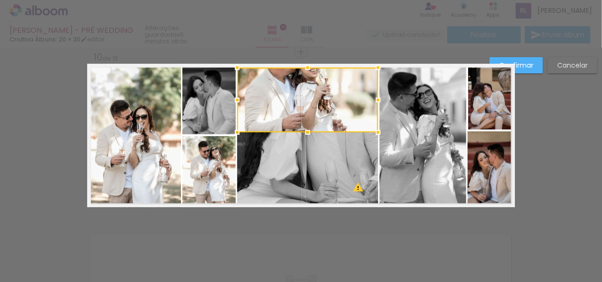
drag, startPoint x: 308, startPoint y: 101, endPoint x: 375, endPoint y: 104, distance: 67.2
click at [375, 104] on div at bounding box center [378, 100] width 19 height 19
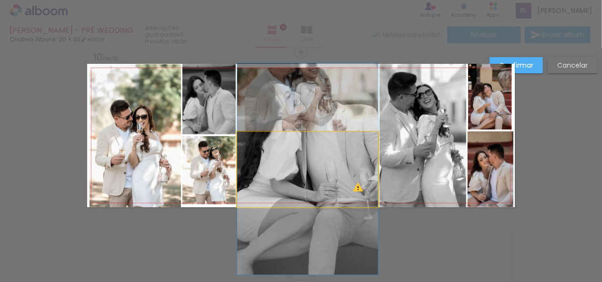
drag, startPoint x: 318, startPoint y: 167, endPoint x: 307, endPoint y: 145, distance: 24.5
click at [316, 165] on quentale-photo at bounding box center [307, 169] width 141 height 75
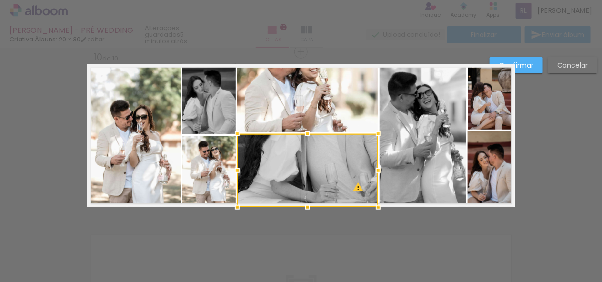
click at [306, 129] on div at bounding box center [307, 133] width 19 height 19
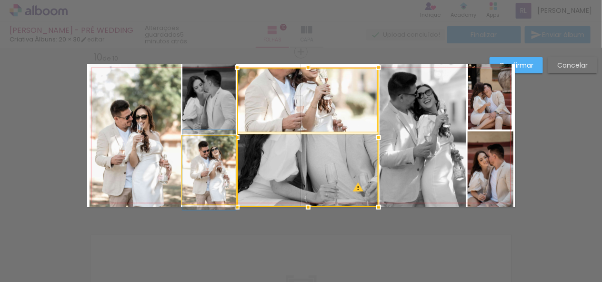
click at [220, 169] on quentale-photo at bounding box center [208, 170] width 53 height 68
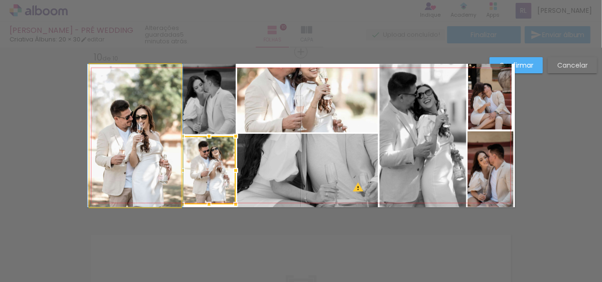
click at [131, 172] on quentale-photo at bounding box center [135, 135] width 91 height 143
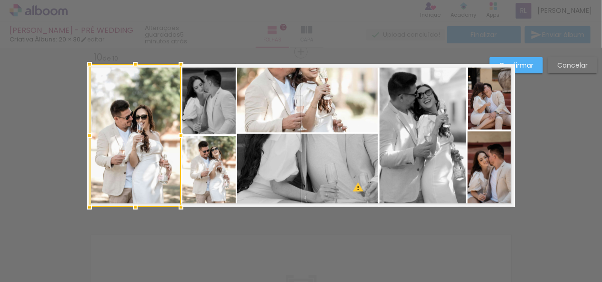
click at [208, 173] on quentale-photo at bounding box center [208, 170] width 53 height 68
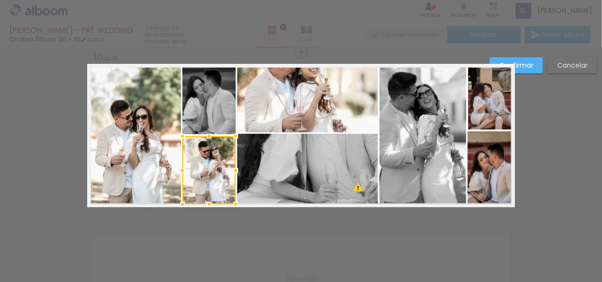
click at [232, 169] on div at bounding box center [235, 170] width 19 height 19
click at [252, 110] on quentale-photo at bounding box center [307, 100] width 141 height 65
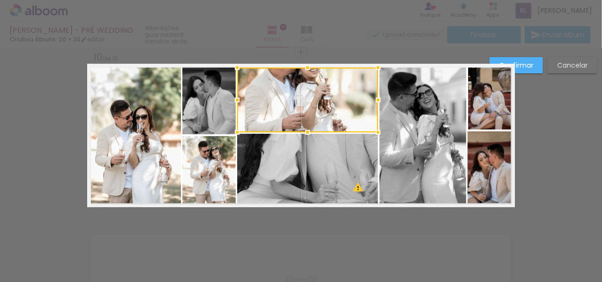
click at [236, 105] on div at bounding box center [237, 100] width 19 height 19
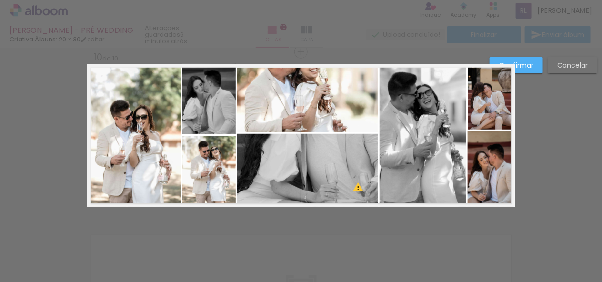
click at [283, 109] on quentale-photo at bounding box center [307, 100] width 141 height 65
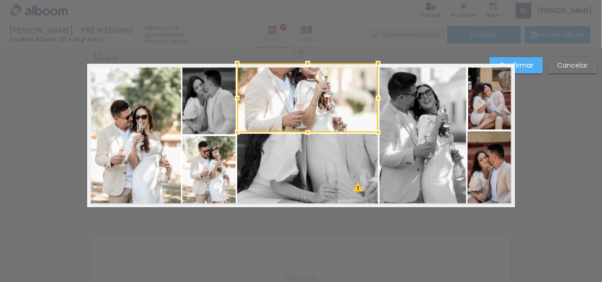
drag, startPoint x: 305, startPoint y: 68, endPoint x: 305, endPoint y: 30, distance: 37.2
click at [0, 0] on div "LAIS - PRÉ WEDDING Criativa Álbuns: 20 × 30 editar 6 minutos atrás. Folhas 10 C…" at bounding box center [0, 0] width 0 height 0
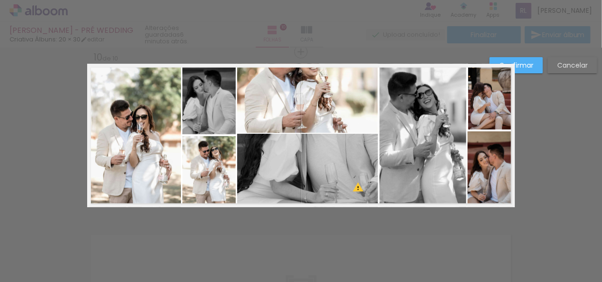
click at [295, 151] on quentale-photo at bounding box center [307, 170] width 141 height 73
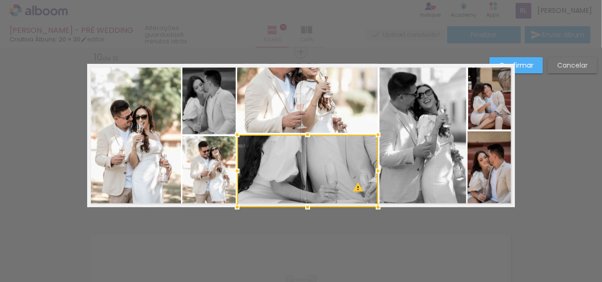
drag, startPoint x: 309, startPoint y: 130, endPoint x: 309, endPoint y: 164, distance: 33.8
click at [309, 164] on div at bounding box center [307, 171] width 141 height 72
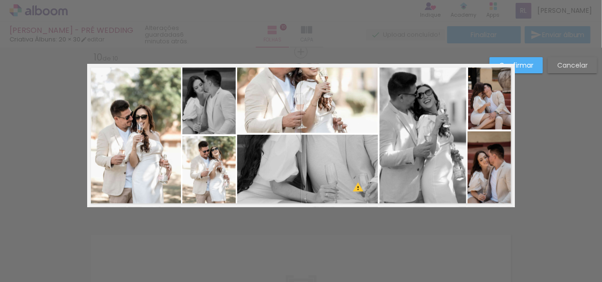
click at [305, 188] on quentale-photo at bounding box center [307, 171] width 141 height 72
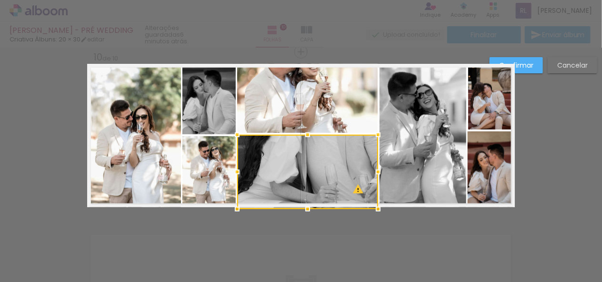
drag, startPoint x: 302, startPoint y: 210, endPoint x: 303, endPoint y: 268, distance: 58.1
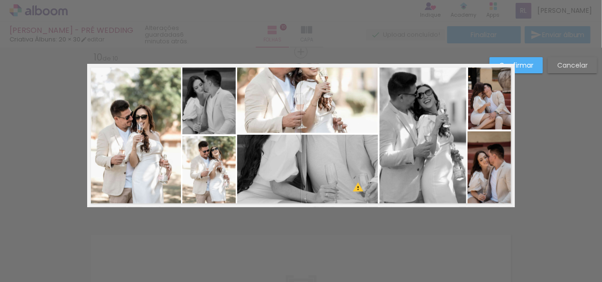
click at [209, 184] on quentale-photo at bounding box center [208, 170] width 53 height 68
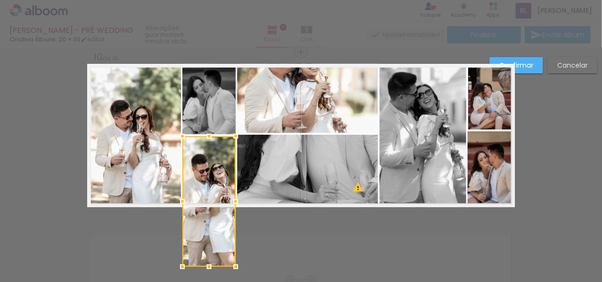
drag, startPoint x: 205, startPoint y: 204, endPoint x: 205, endPoint y: 241, distance: 36.7
click at [205, 241] on div at bounding box center [208, 201] width 53 height 131
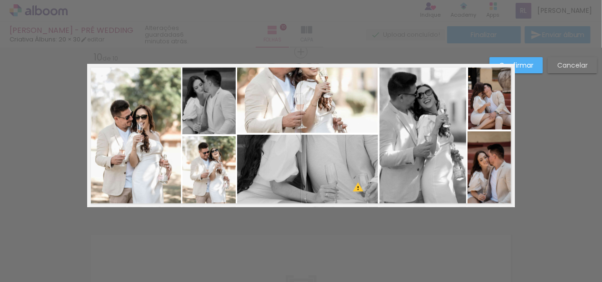
click at [148, 181] on quentale-photo at bounding box center [135, 135] width 91 height 143
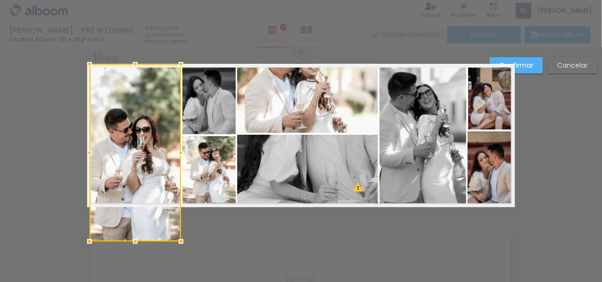
drag, startPoint x: 131, startPoint y: 222, endPoint x: 128, endPoint y: 239, distance: 16.9
click at [128, 239] on div at bounding box center [135, 241] width 19 height 19
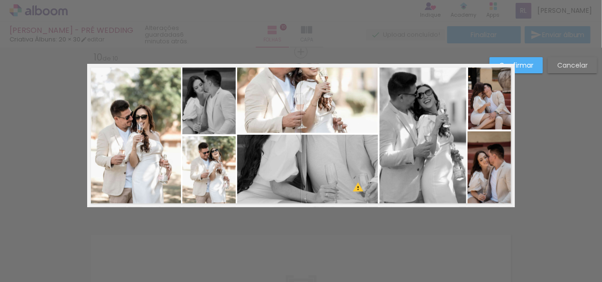
click at [422, 124] on quentale-photo at bounding box center [423, 135] width 87 height 143
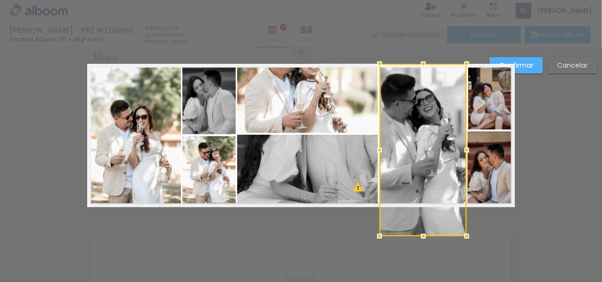
drag, startPoint x: 419, startPoint y: 210, endPoint x: 421, endPoint y: 257, distance: 47.2
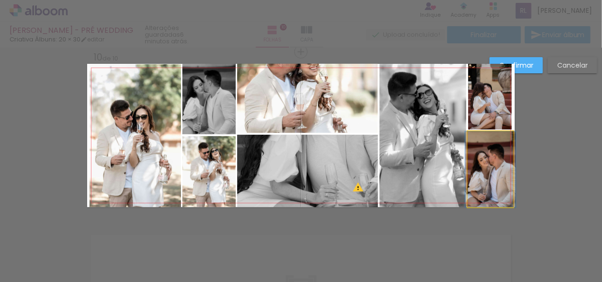
click at [493, 181] on quentale-photo at bounding box center [491, 169] width 46 height 76
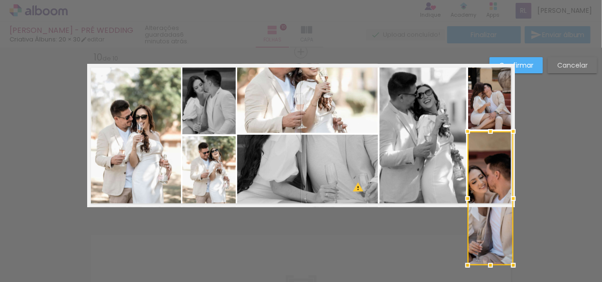
drag, startPoint x: 491, startPoint y: 203, endPoint x: 497, endPoint y: 235, distance: 32.6
click at [497, 235] on div at bounding box center [491, 198] width 46 height 134
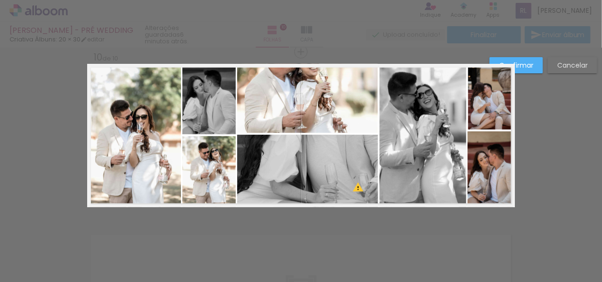
click at [499, 105] on quentale-photo at bounding box center [490, 97] width 44 height 66
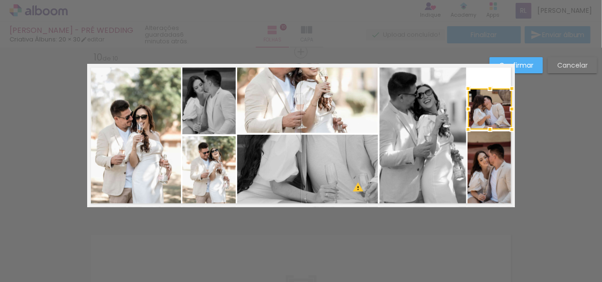
drag, startPoint x: 488, startPoint y: 62, endPoint x: 488, endPoint y: 45, distance: 17.1
click at [0, 0] on div "LAIS - PRÉ WEDDING Criativa Álbuns: 20 × 30 editar 6 minutos atrás. Folhas 10 C…" at bounding box center [0, 0] width 0 height 0
click at [483, 122] on quentale-photo at bounding box center [490, 109] width 44 height 41
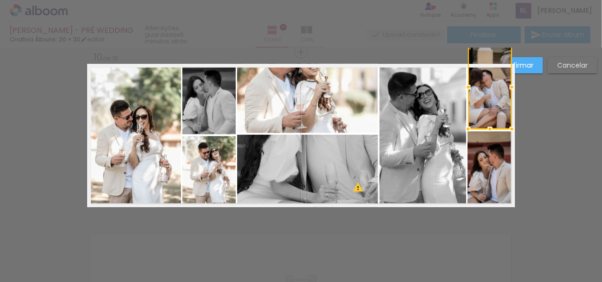
drag, startPoint x: 488, startPoint y: 88, endPoint x: 481, endPoint y: 58, distance: 30.4
click at [481, 58] on div at bounding box center [490, 87] width 44 height 84
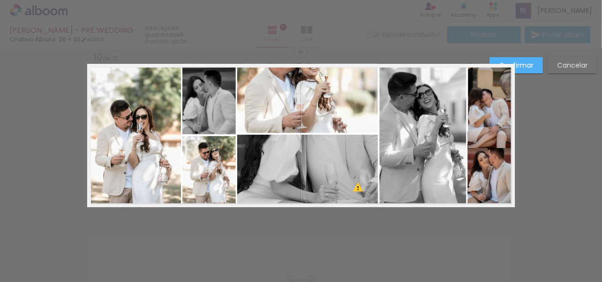
click at [491, 111] on quentale-photo at bounding box center [490, 106] width 44 height 84
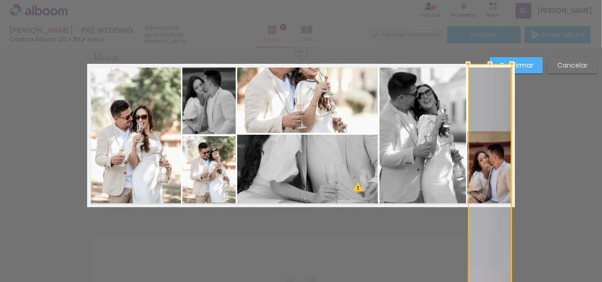
drag, startPoint x: 489, startPoint y: 131, endPoint x: 491, endPoint y: 116, distance: 14.9
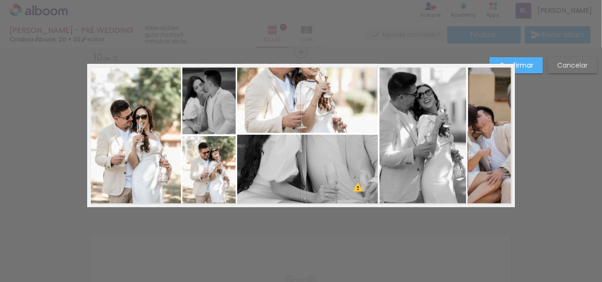
click at [484, 113] on quentale-photo at bounding box center [490, 135] width 44 height 143
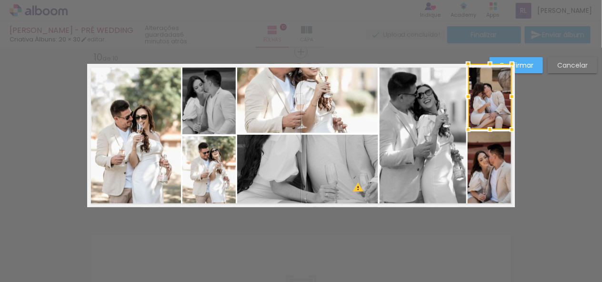
drag, startPoint x: 489, startPoint y: 209, endPoint x: 496, endPoint y: 132, distance: 77.5
click at [496, 132] on album-spread "10 de 10" at bounding box center [301, 135] width 428 height 143
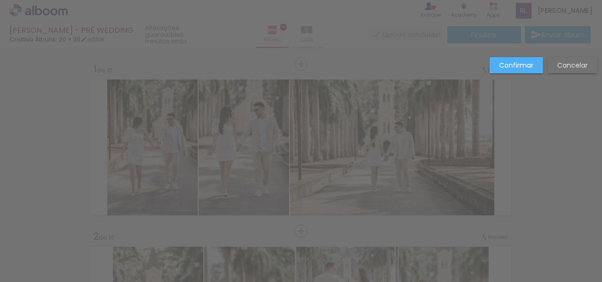
click at [0, 0] on slot "Confirmar" at bounding box center [0, 0] width 0 height 0
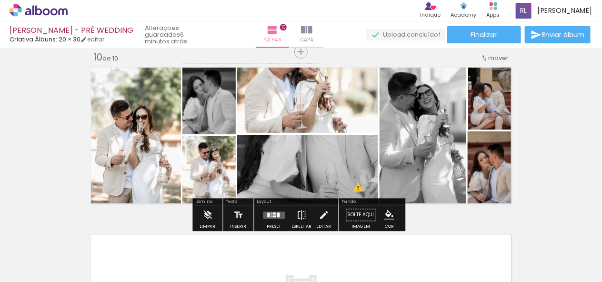
scroll to position [0, 2626]
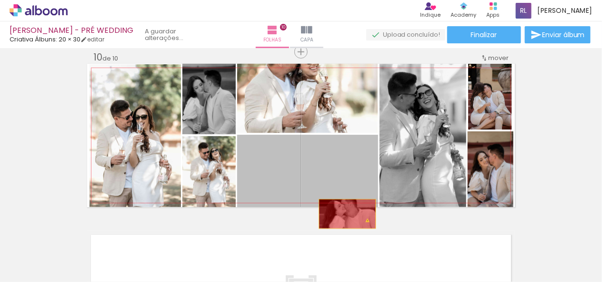
drag, startPoint x: 346, startPoint y: 158, endPoint x: 344, endPoint y: 214, distance: 55.8
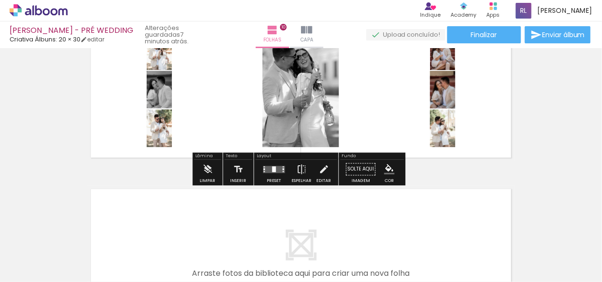
scroll to position [1660, 0]
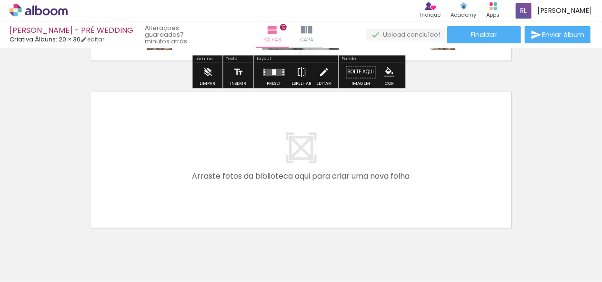
click at [267, 76] on div at bounding box center [275, 72] width 26 height 19
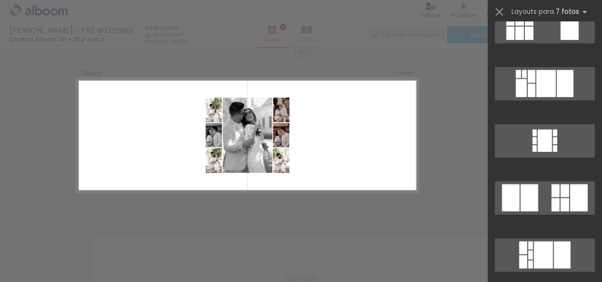
scroll to position [191, 0]
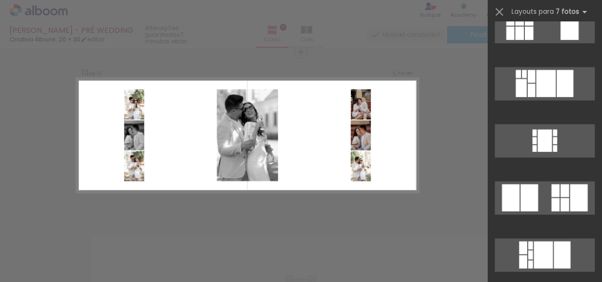
click at [85, 88] on quentale-layouter at bounding box center [248, 135] width 342 height 115
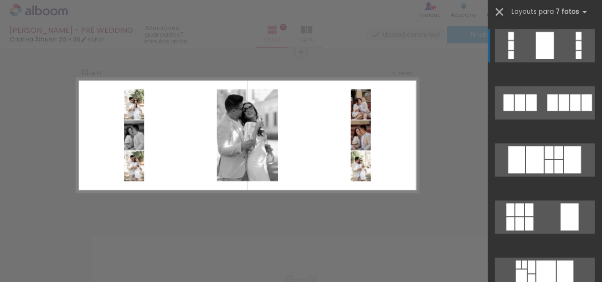
click at [498, 15] on iron-icon at bounding box center [499, 11] width 13 height 13
